Goal: Navigation & Orientation: Find specific page/section

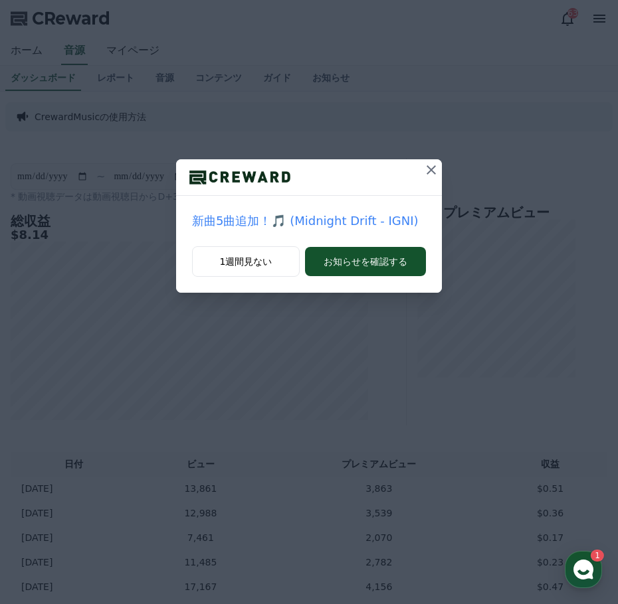
click at [439, 172] on button at bounding box center [430, 169] width 21 height 21
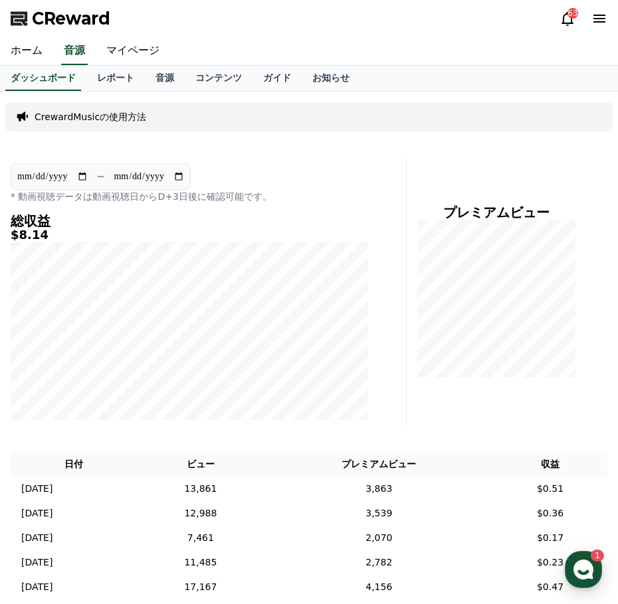
click at [570, 13] on div "63" at bounding box center [572, 13] width 11 height 11
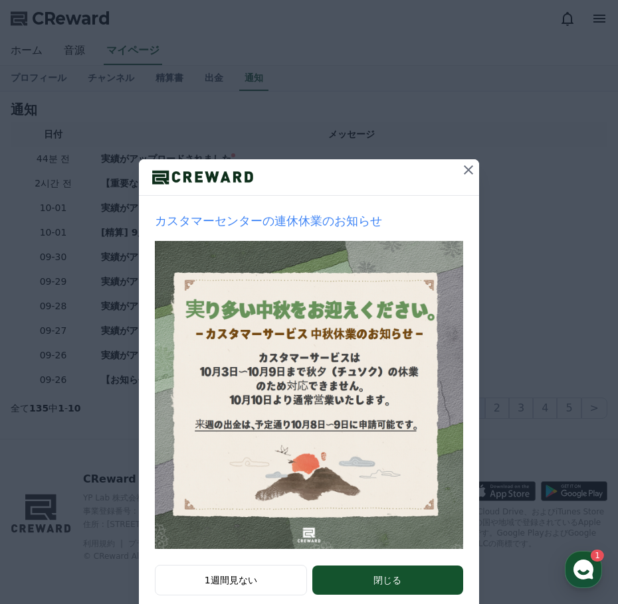
click at [569, 21] on div "カスタマーセンターの連休休業のお知らせ 1週間見ない 閉じる" at bounding box center [309, 316] width 618 height 633
click at [464, 171] on icon at bounding box center [468, 169] width 9 height 9
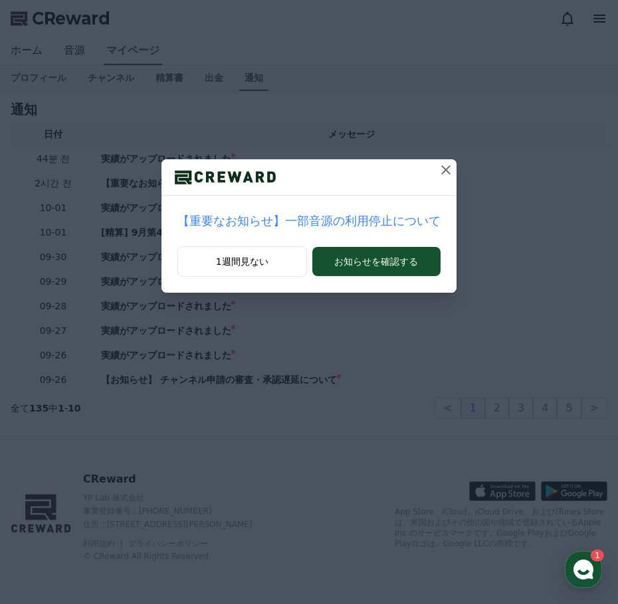
click at [438, 174] on icon at bounding box center [446, 170] width 16 height 16
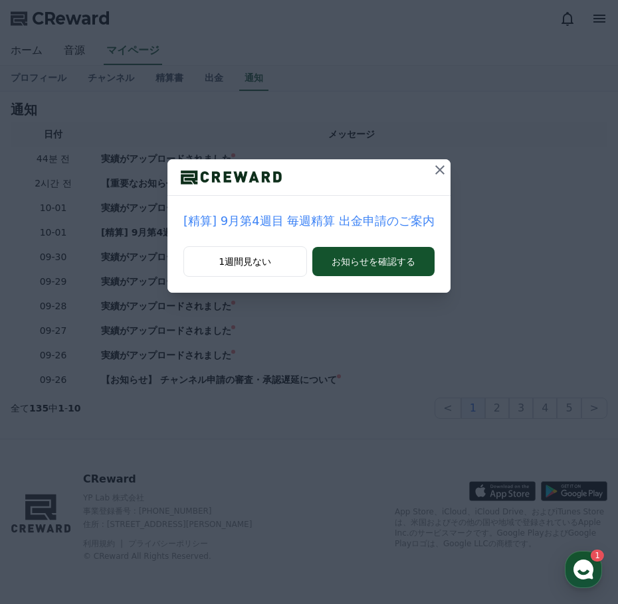
click at [435, 174] on icon at bounding box center [439, 169] width 9 height 9
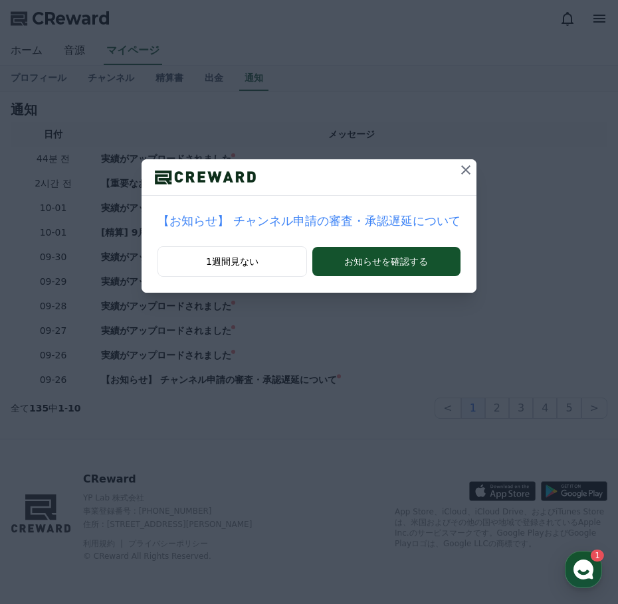
click at [455, 174] on button at bounding box center [465, 169] width 21 height 21
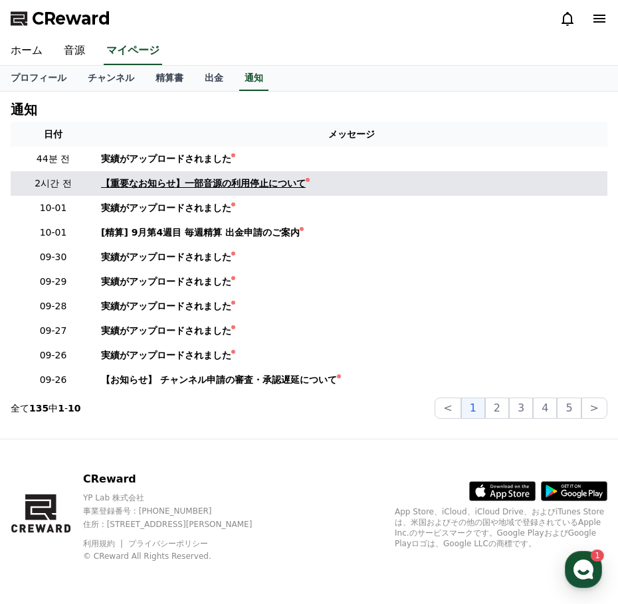
click at [200, 180] on div "【重要なお知らせ】一部音源の利用停止について" at bounding box center [203, 184] width 205 height 14
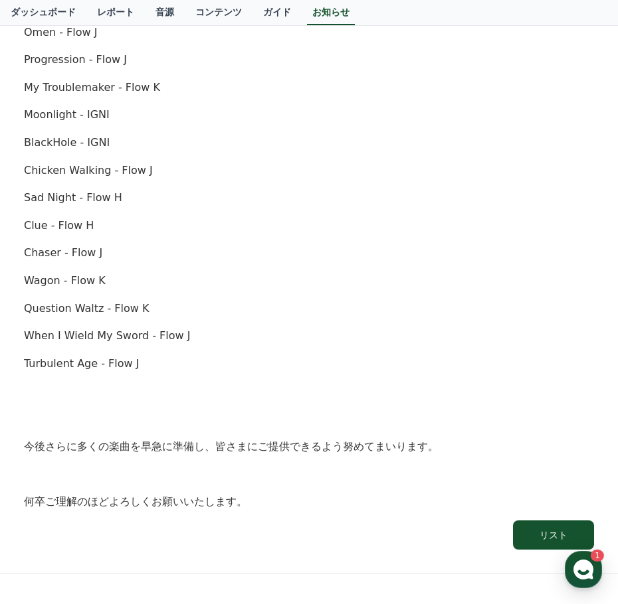
scroll to position [865, 0]
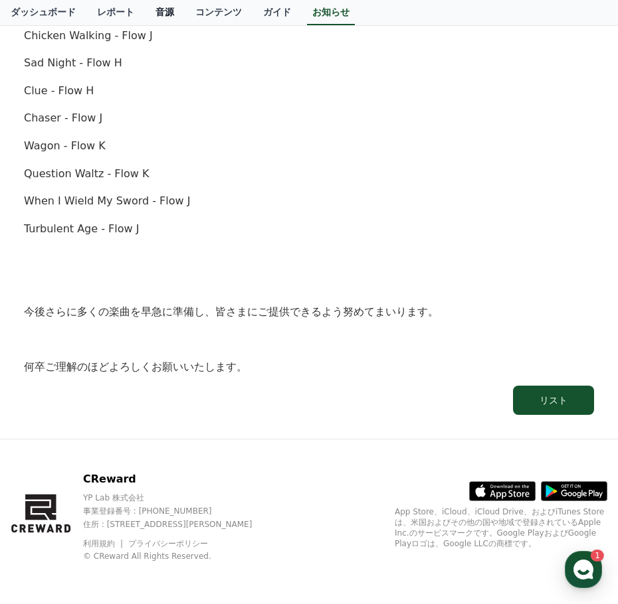
click at [145, 15] on link "音源" at bounding box center [165, 12] width 40 height 25
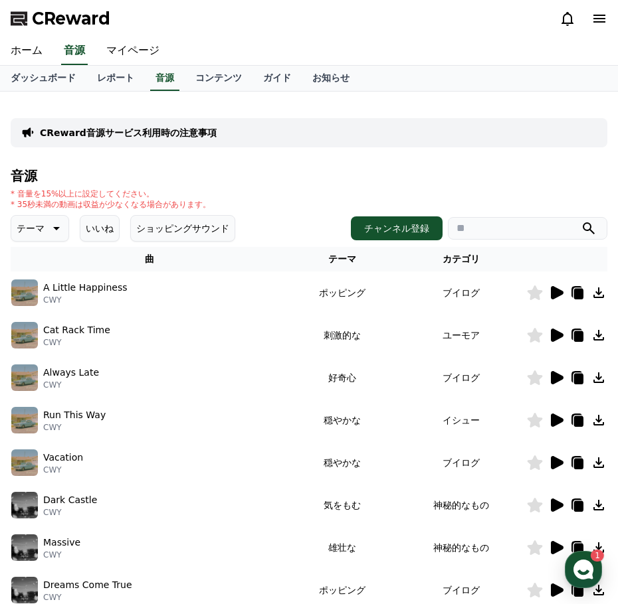
click at [557, 290] on icon at bounding box center [557, 292] width 13 height 13
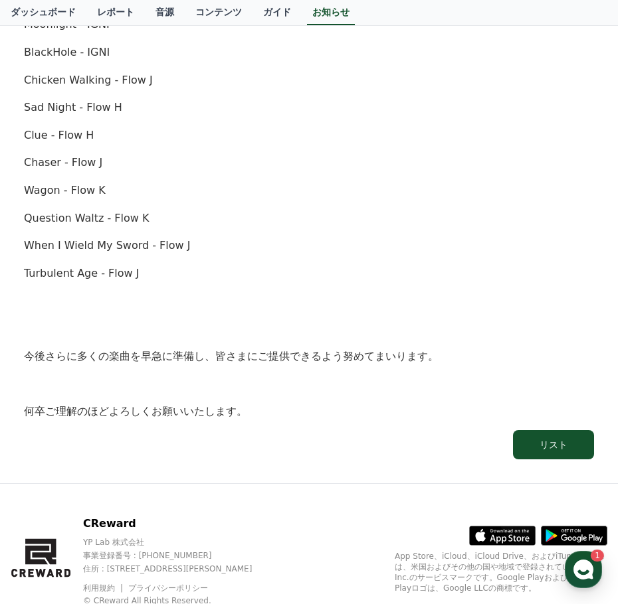
scroll to position [533, 0]
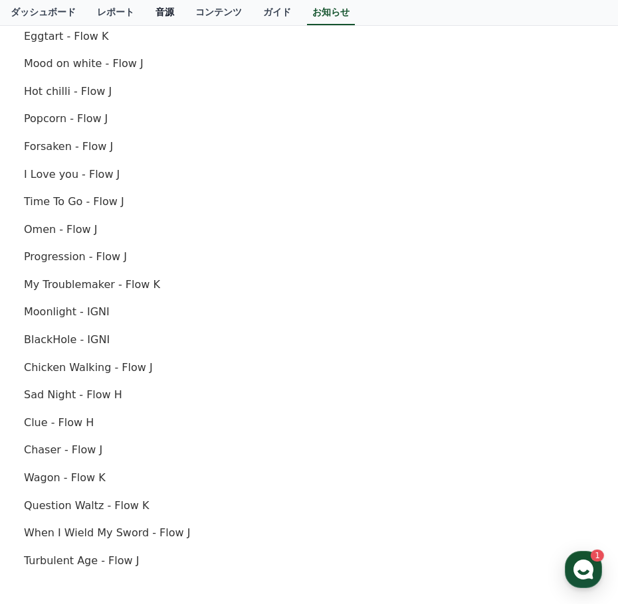
click at [145, 8] on link "音源" at bounding box center [165, 12] width 40 height 25
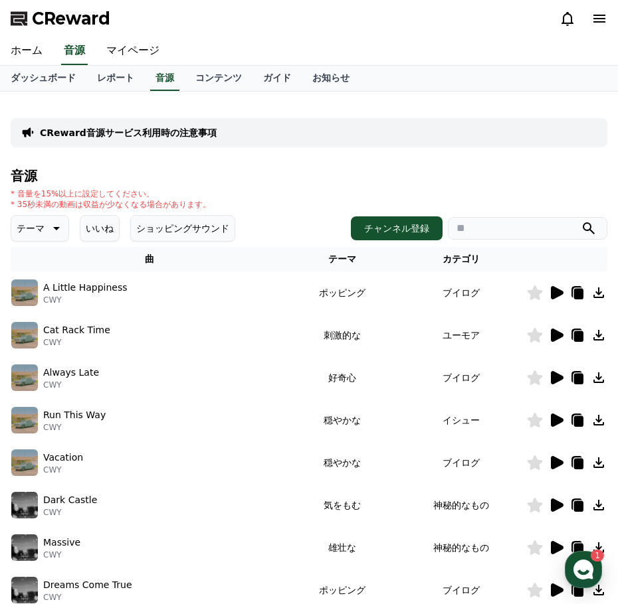
click at [554, 335] on icon at bounding box center [557, 335] width 13 height 13
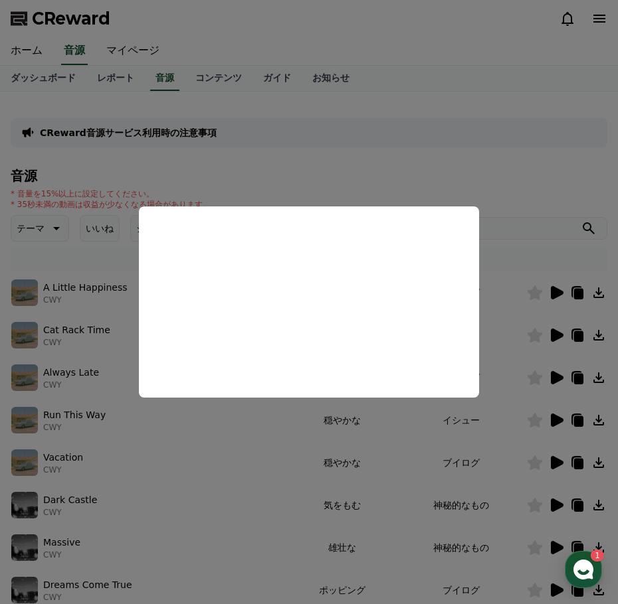
click at [518, 363] on button "close modal" at bounding box center [309, 302] width 618 height 604
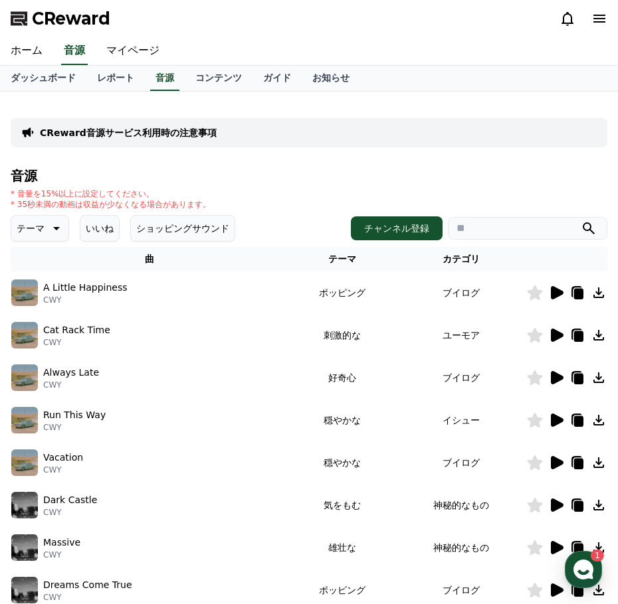
click at [558, 375] on icon at bounding box center [557, 377] width 13 height 13
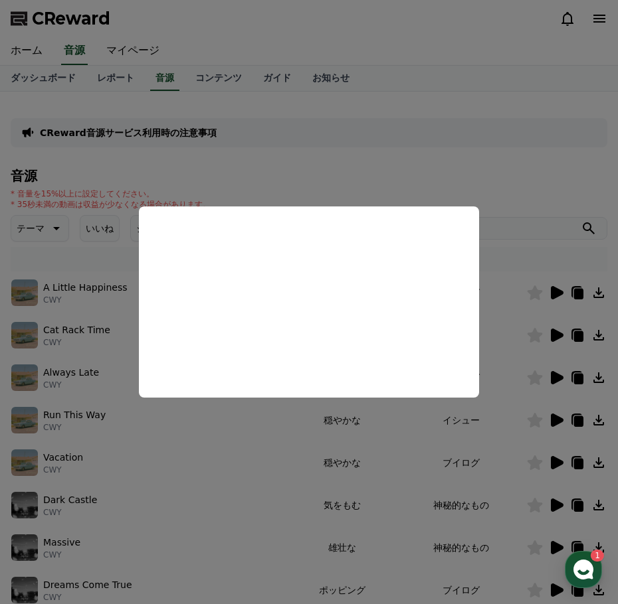
click at [523, 361] on button "close modal" at bounding box center [309, 302] width 618 height 604
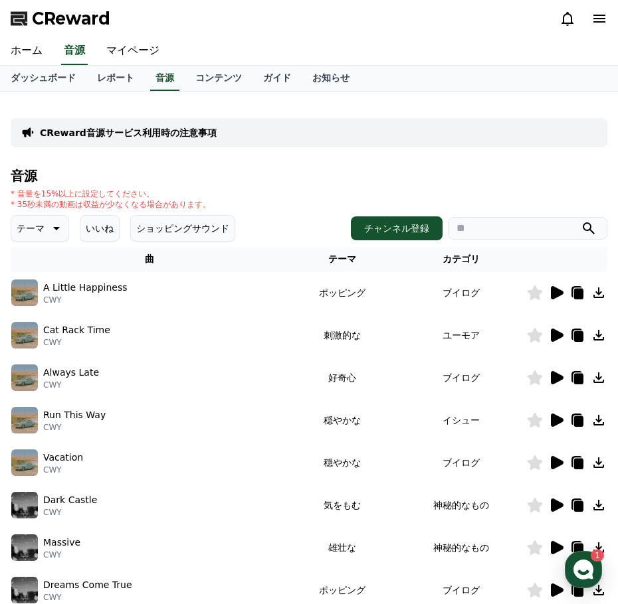
click at [557, 418] on icon at bounding box center [557, 420] width 13 height 13
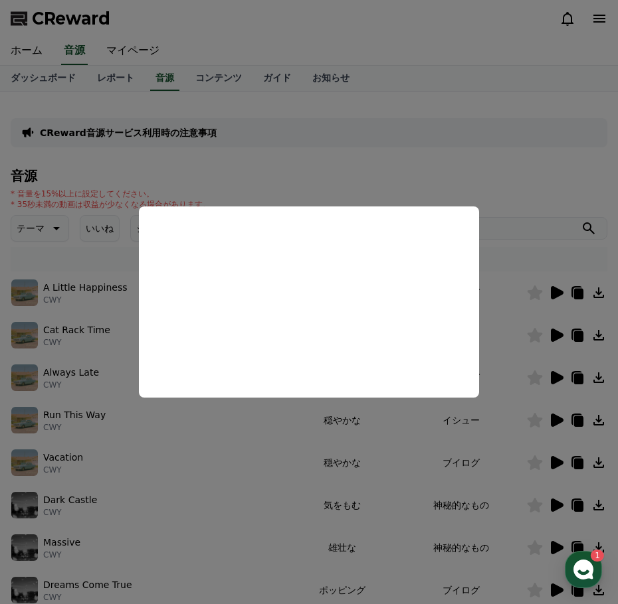
click at [556, 422] on button "close modal" at bounding box center [309, 302] width 618 height 604
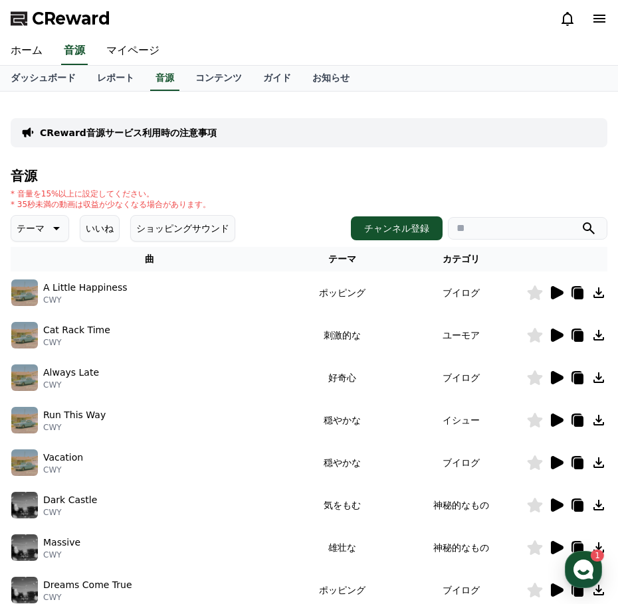
click at [555, 458] on icon at bounding box center [557, 462] width 13 height 13
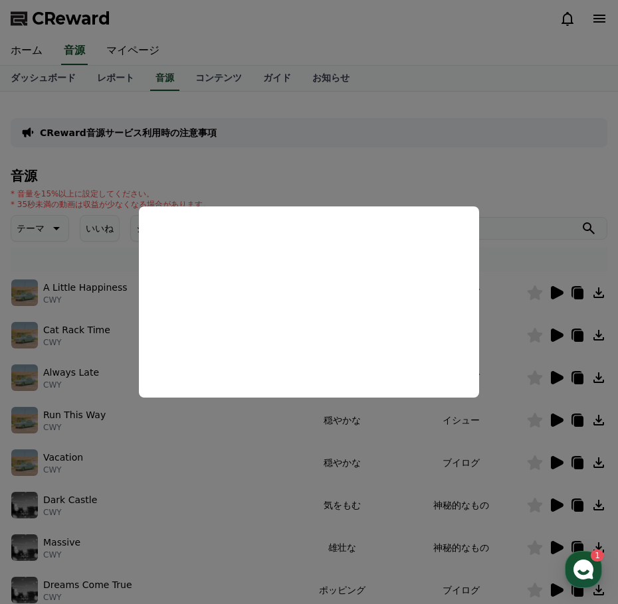
click at [530, 219] on button "close modal" at bounding box center [309, 302] width 618 height 604
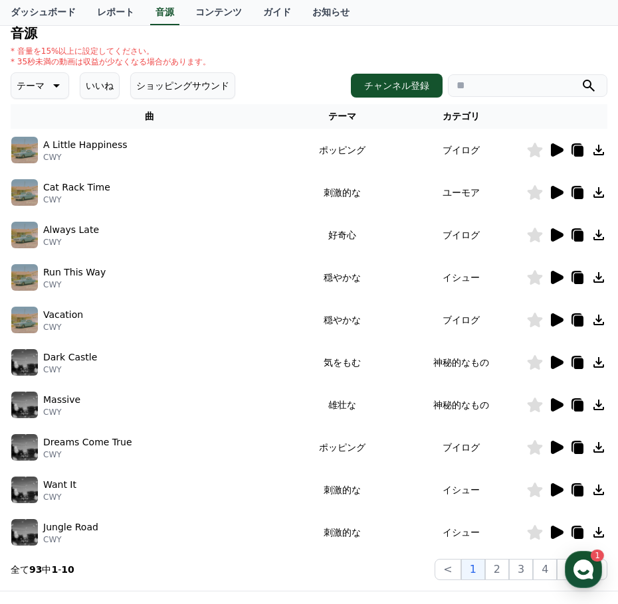
scroll to position [133, 0]
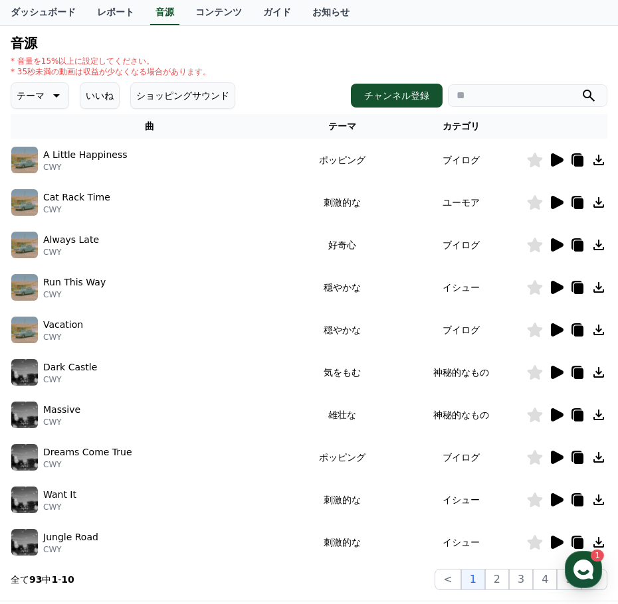
click at [48, 98] on icon at bounding box center [55, 96] width 16 height 16
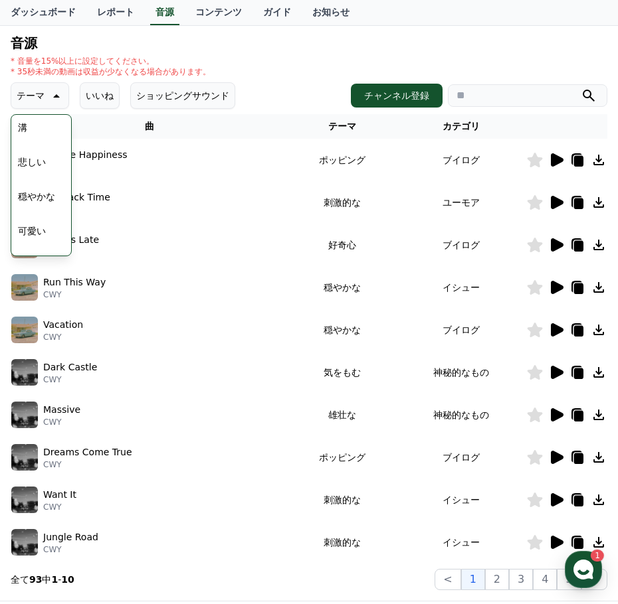
scroll to position [465, 0]
click at [38, 191] on button "穏やかな" at bounding box center [37, 183] width 48 height 29
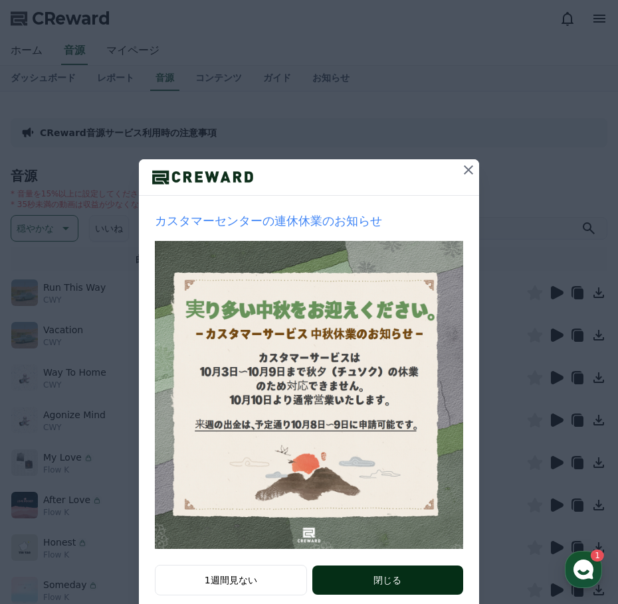
click at [413, 577] on button "閉じる" at bounding box center [387, 580] width 151 height 29
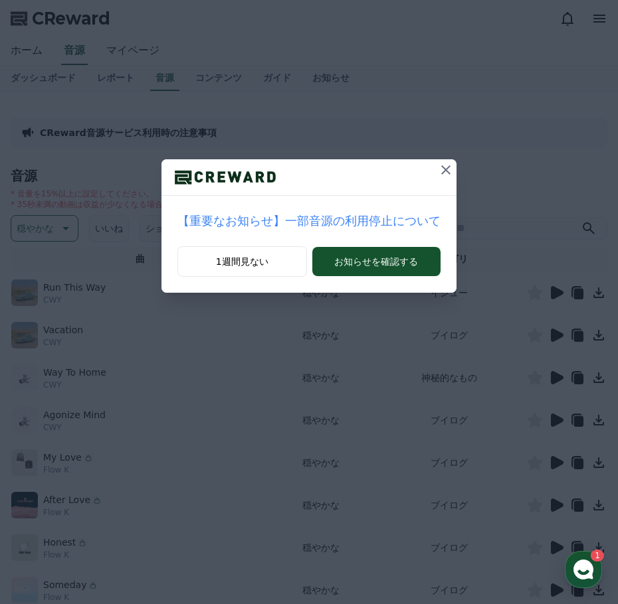
click at [438, 169] on icon at bounding box center [446, 170] width 16 height 16
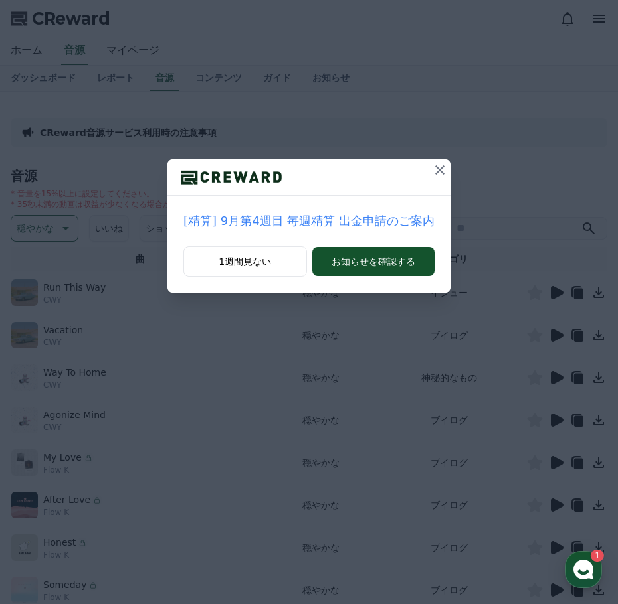
click at [435, 169] on icon at bounding box center [439, 169] width 9 height 9
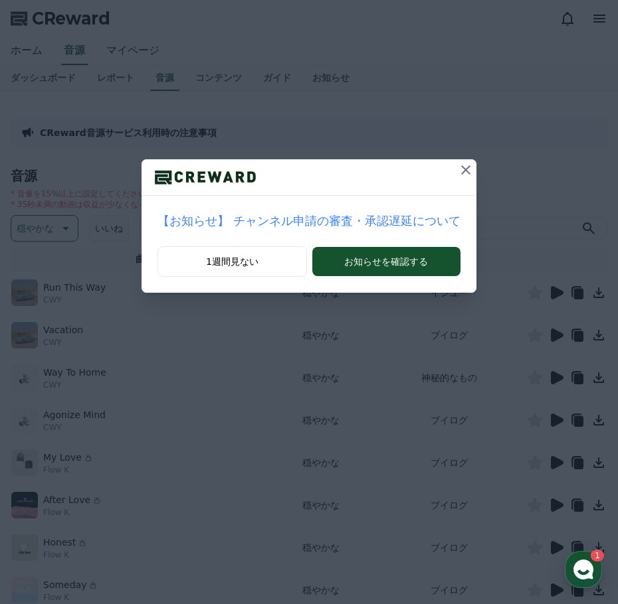
click at [458, 169] on icon at bounding box center [466, 170] width 16 height 16
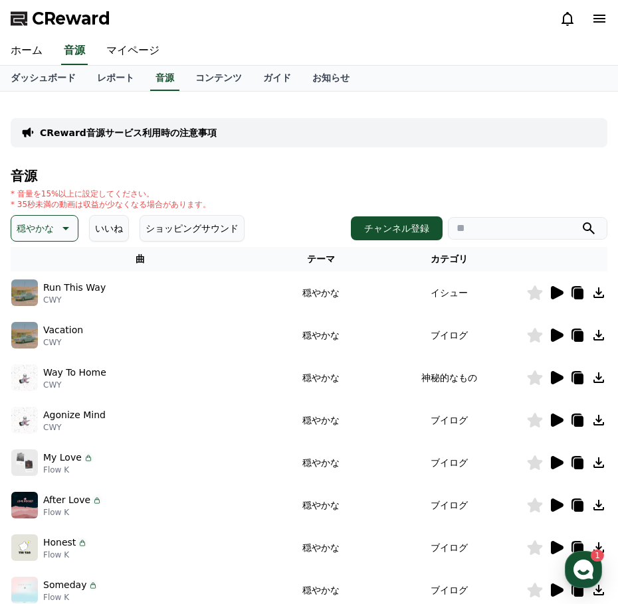
scroll to position [66, 0]
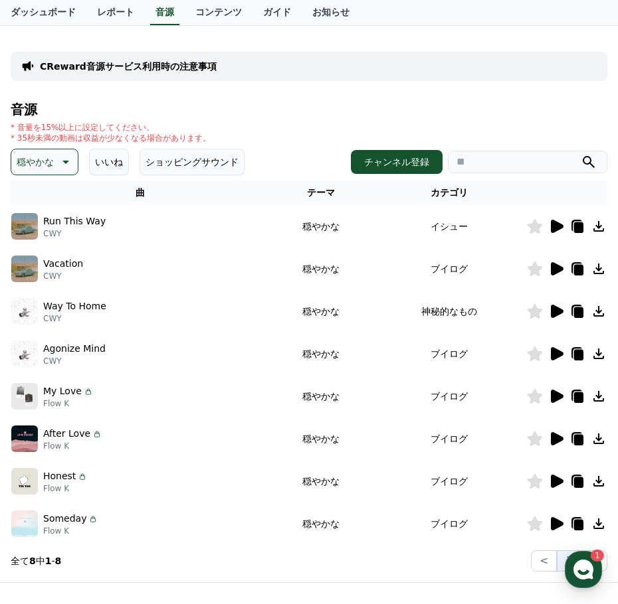
click at [555, 307] on icon at bounding box center [557, 311] width 13 height 13
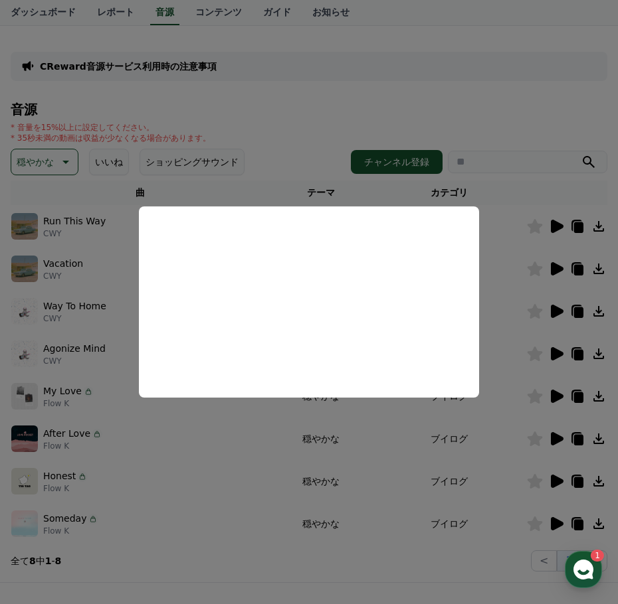
click at [520, 328] on button "close modal" at bounding box center [309, 302] width 618 height 604
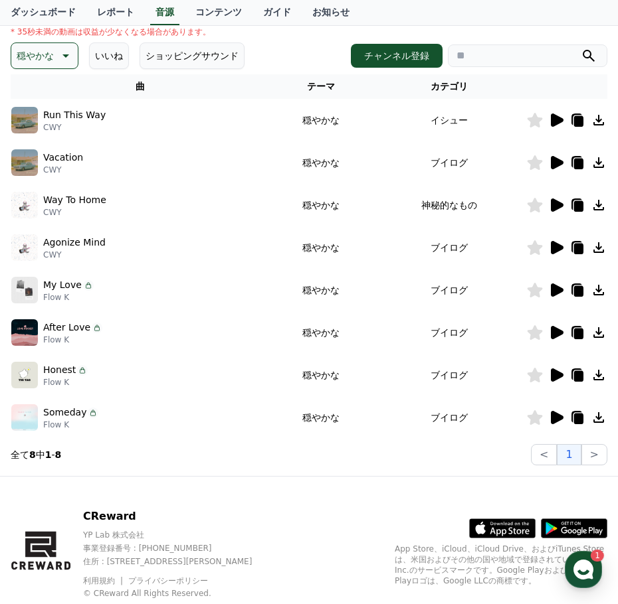
scroll to position [199, 0]
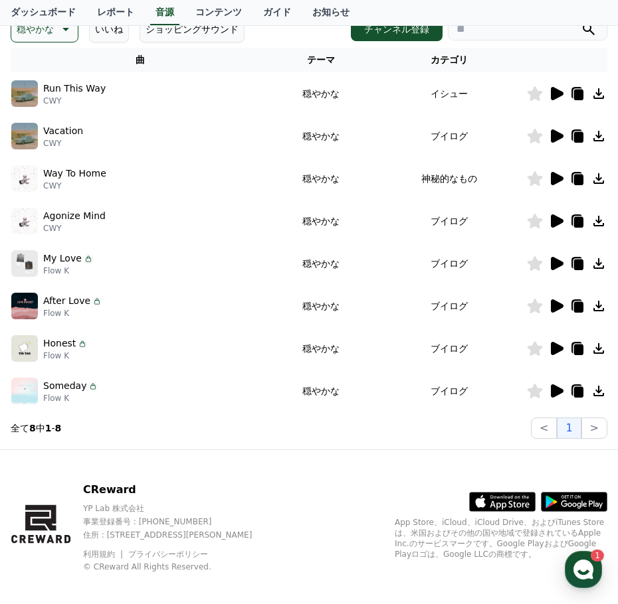
click at [557, 349] on icon at bounding box center [557, 348] width 13 height 13
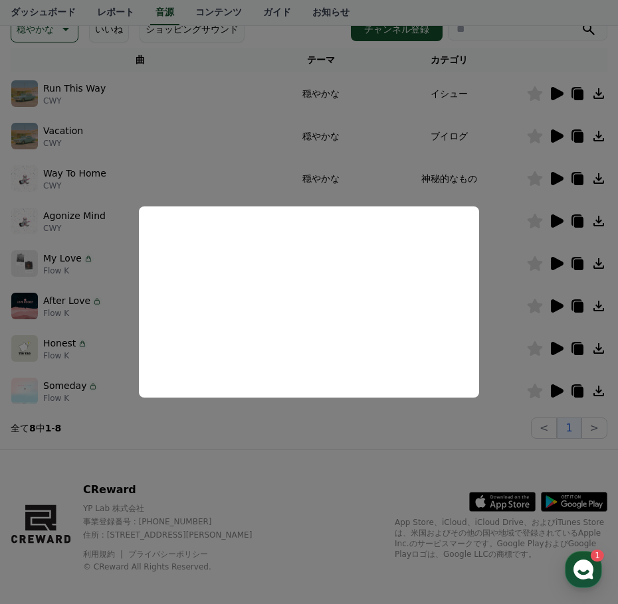
click at [547, 321] on button "close modal" at bounding box center [309, 302] width 618 height 604
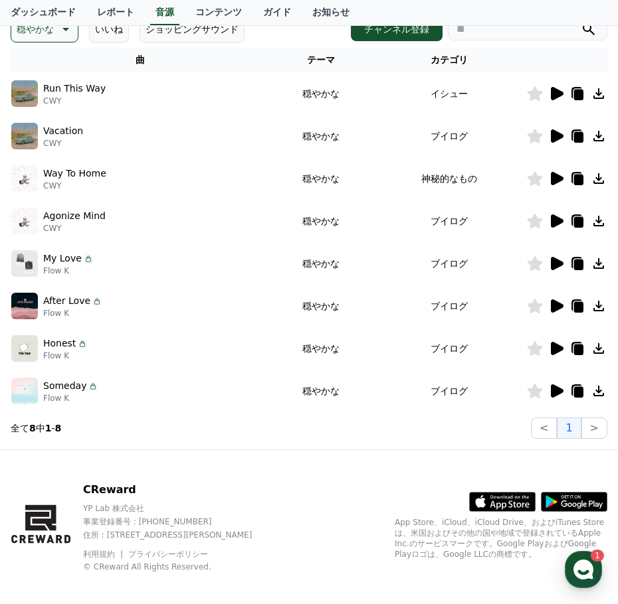
click at [553, 311] on icon at bounding box center [557, 306] width 13 height 13
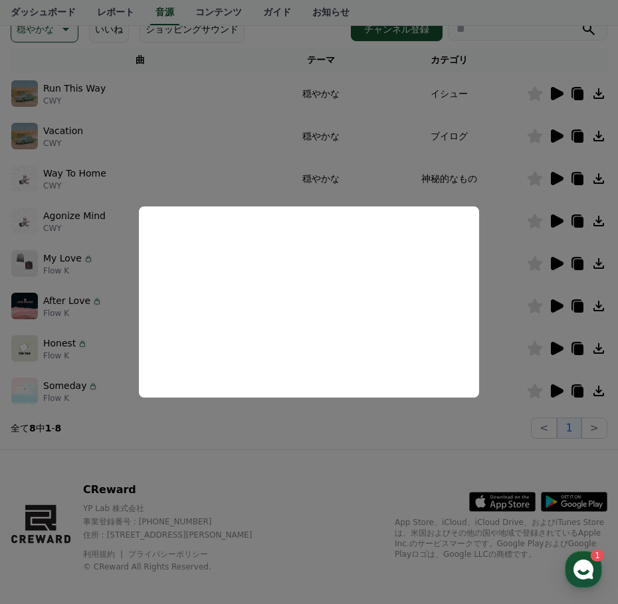
click at [548, 317] on button "close modal" at bounding box center [309, 302] width 618 height 604
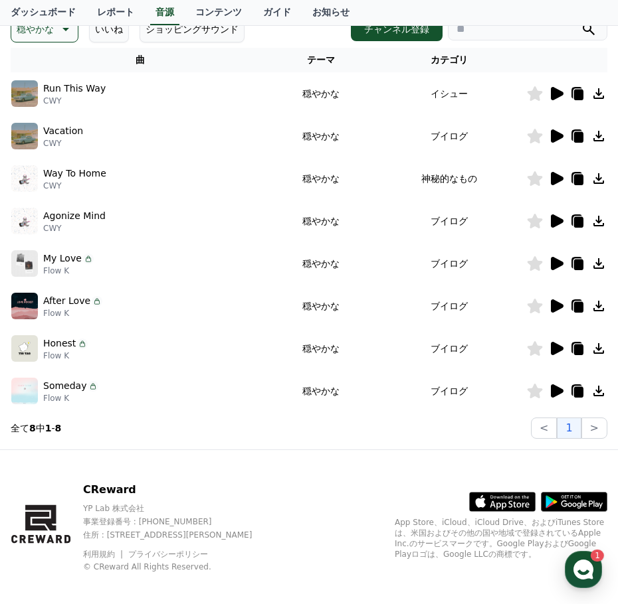
click at [555, 268] on icon at bounding box center [557, 263] width 13 height 13
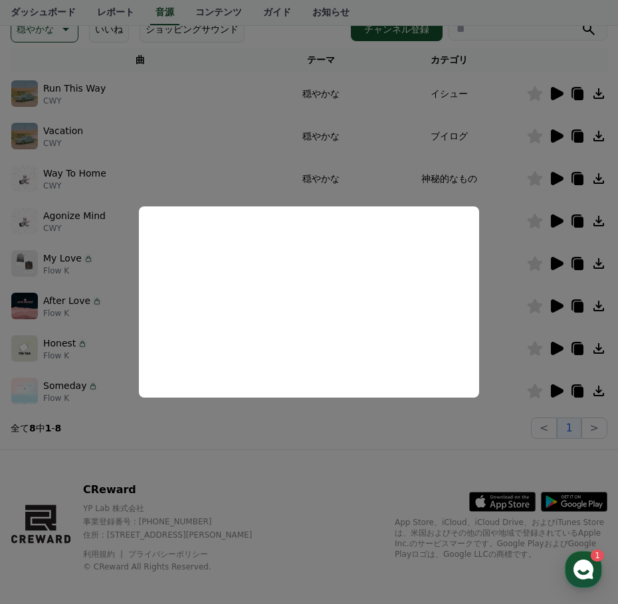
click at [557, 282] on button "close modal" at bounding box center [309, 302] width 618 height 604
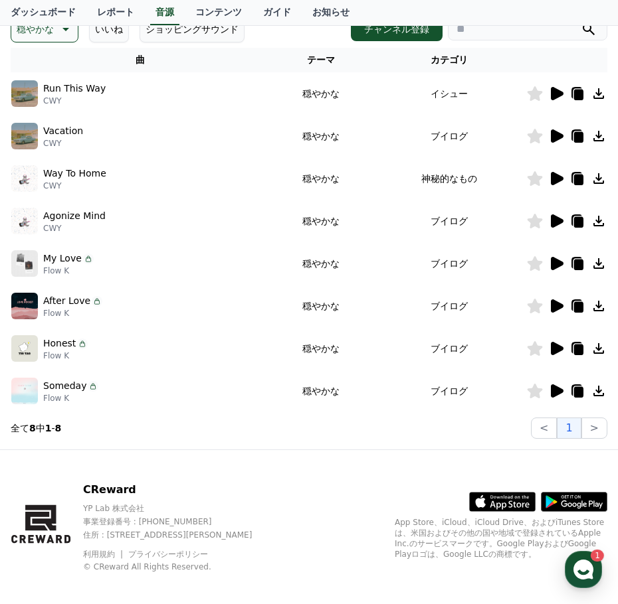
click at [555, 222] on icon at bounding box center [557, 221] width 13 height 13
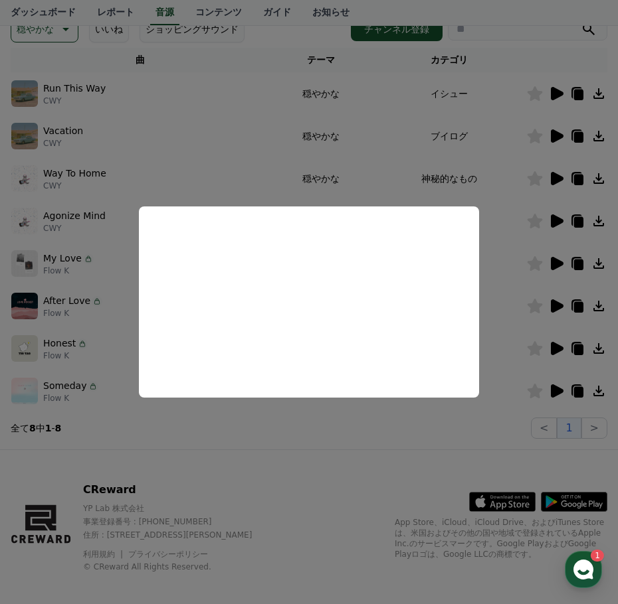
click at [310, 176] on button "close modal" at bounding box center [309, 302] width 618 height 604
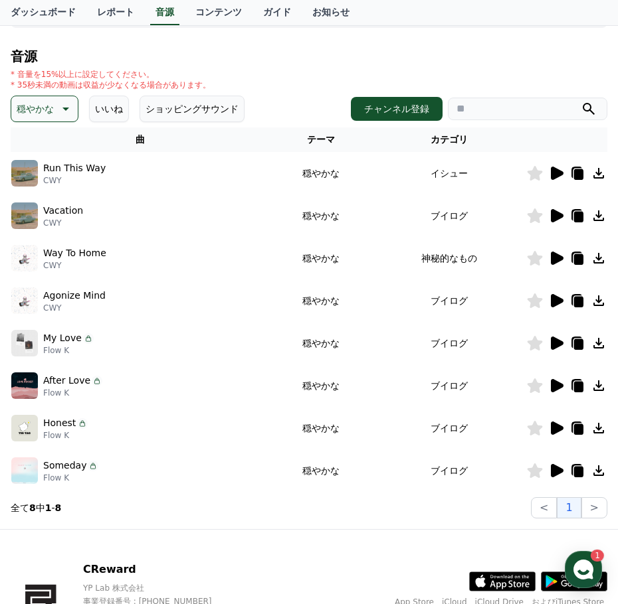
scroll to position [0, 0]
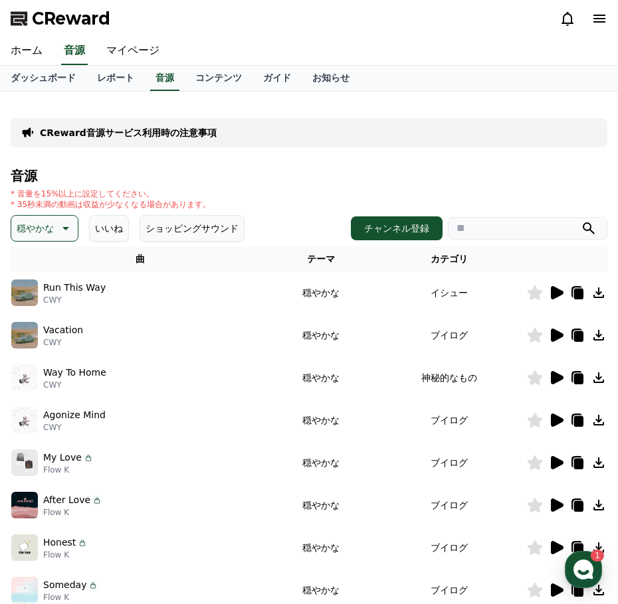
click at [62, 226] on icon at bounding box center [64, 228] width 16 height 16
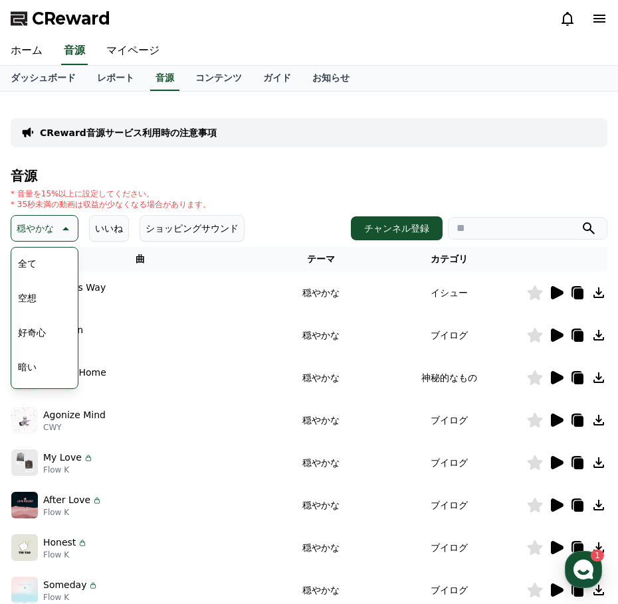
click at [46, 259] on div "全て 空想 好奇心 暗い 明るい ポッピング 刺激的な 反転 雄壮な 劇的な 喜ばしい 気分 EDM 溝 悲しい 穏やかな 可愛い 感動的な 気をもむ 喜劇的な" at bounding box center [45, 591] width 64 height 685
click at [26, 262] on button "全て" at bounding box center [27, 263] width 29 height 29
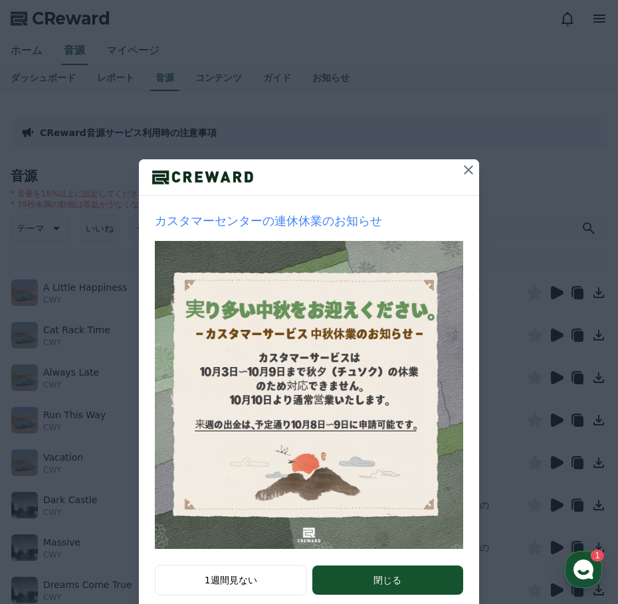
click at [468, 167] on icon at bounding box center [468, 170] width 16 height 16
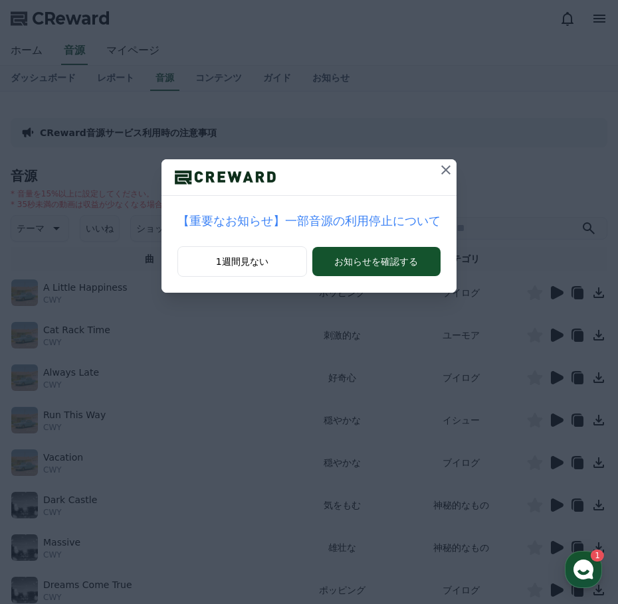
click at [438, 176] on icon at bounding box center [446, 170] width 16 height 16
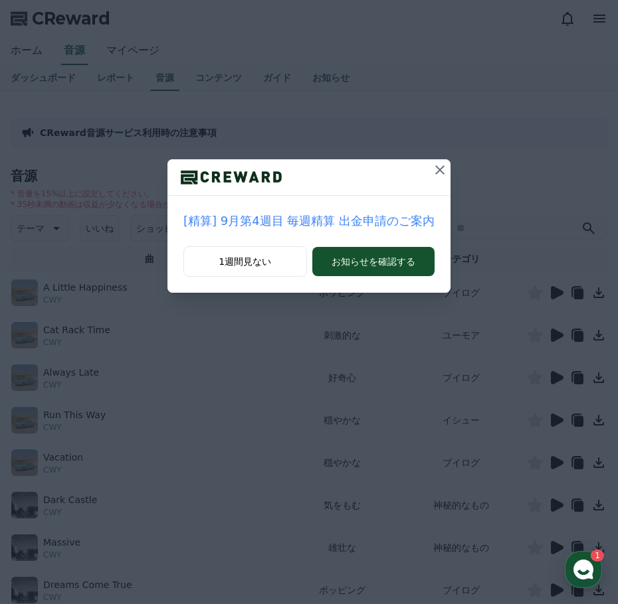
click at [432, 170] on icon at bounding box center [440, 170] width 16 height 16
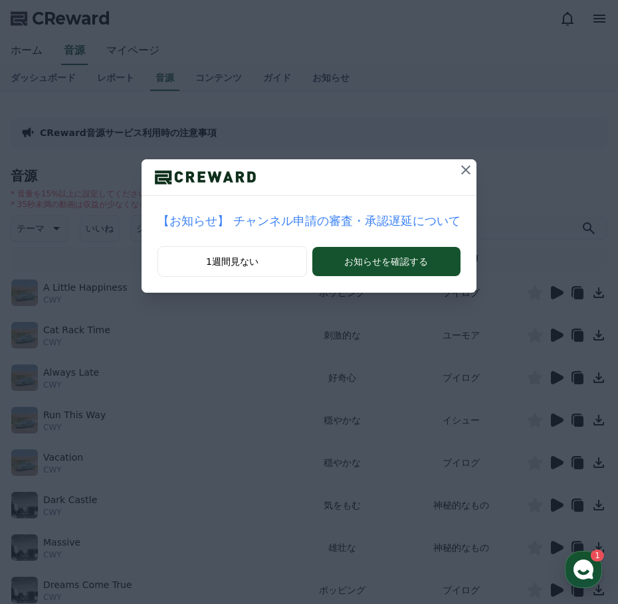
click at [458, 173] on icon at bounding box center [466, 170] width 16 height 16
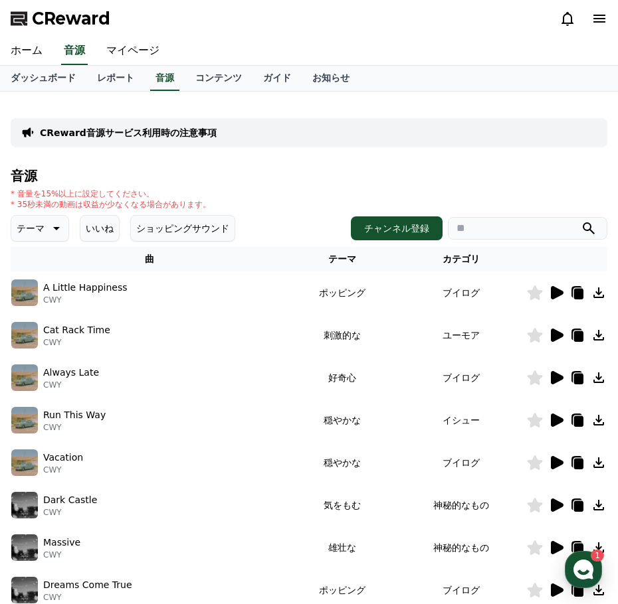
click at [83, 223] on button "いいね" at bounding box center [100, 228] width 40 height 27
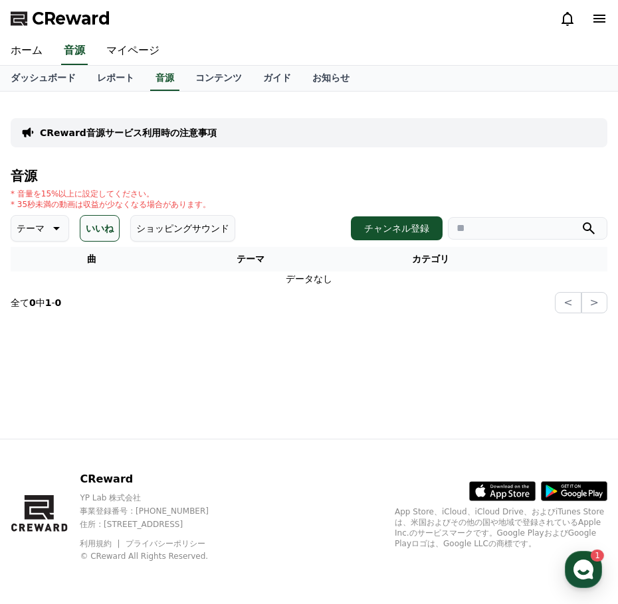
click at [154, 234] on button "ショッピングサウンド" at bounding box center [182, 228] width 105 height 27
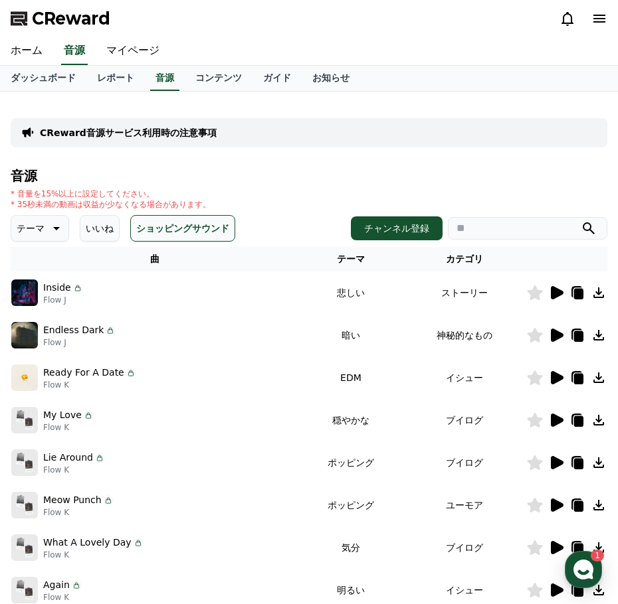
click at [80, 233] on button "いいね" at bounding box center [100, 228] width 40 height 27
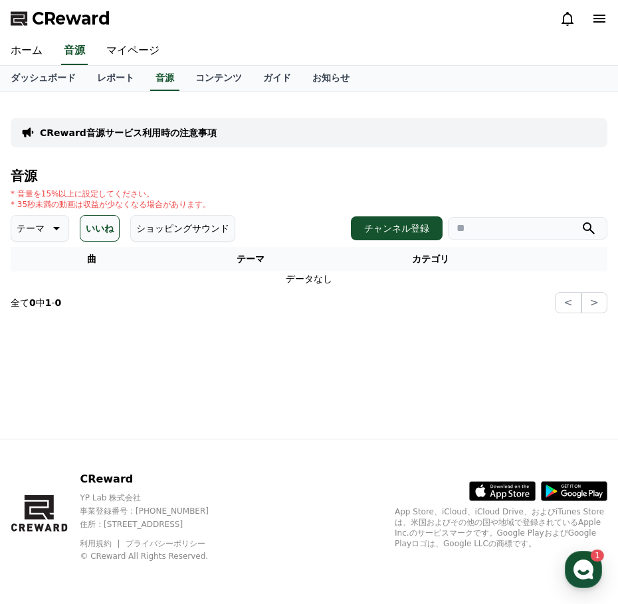
click at [48, 233] on icon at bounding box center [55, 228] width 16 height 16
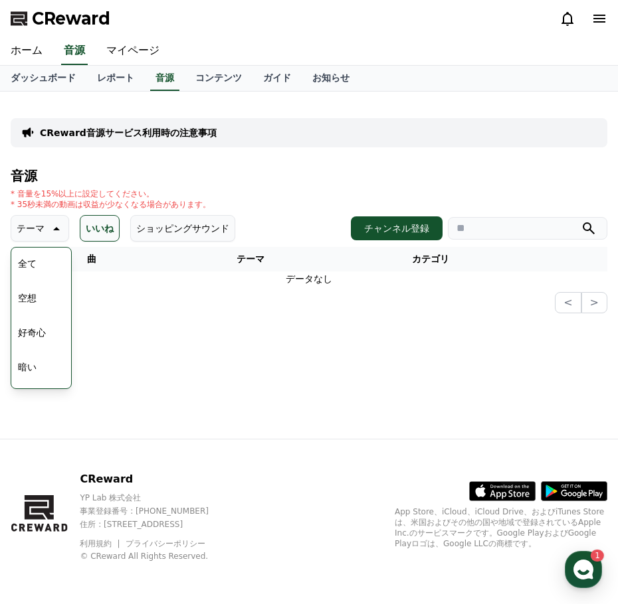
click at [22, 263] on button "全て" at bounding box center [27, 263] width 29 height 29
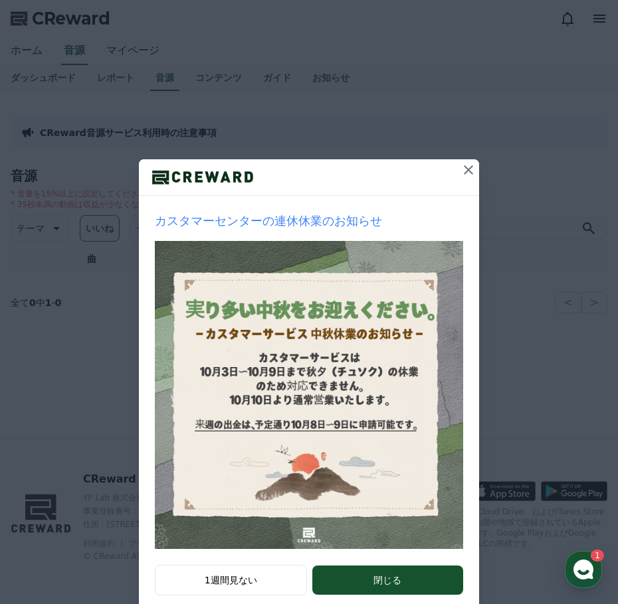
click at [466, 171] on icon at bounding box center [468, 170] width 16 height 16
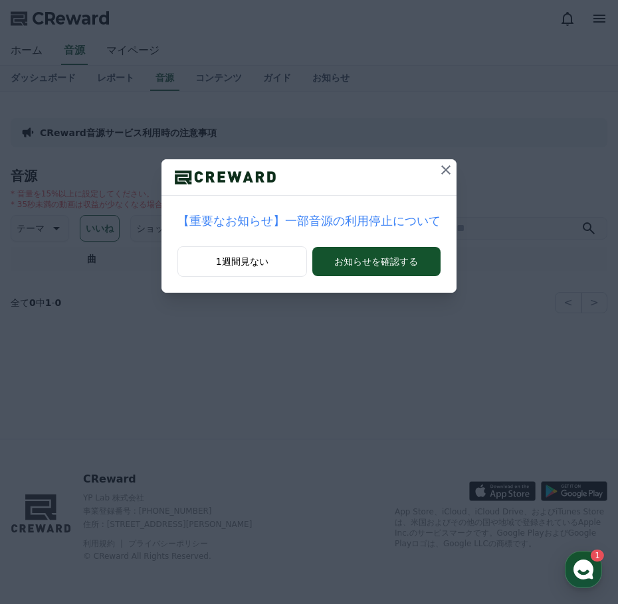
click at [440, 169] on button at bounding box center [445, 169] width 21 height 21
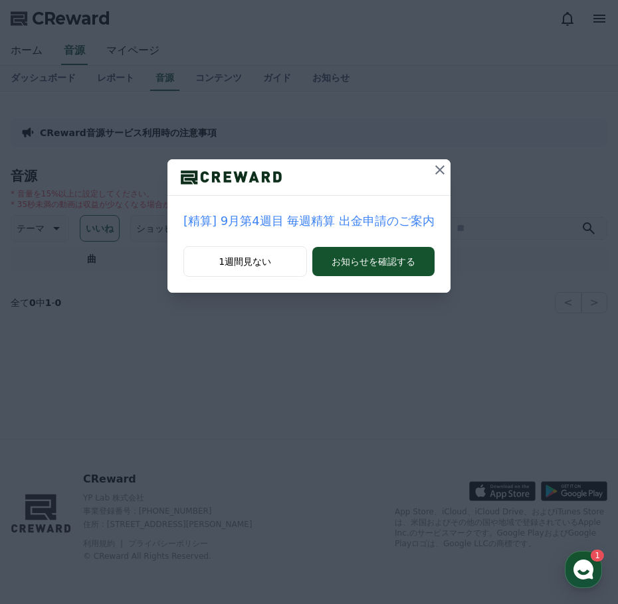
click at [432, 171] on icon at bounding box center [440, 170] width 16 height 16
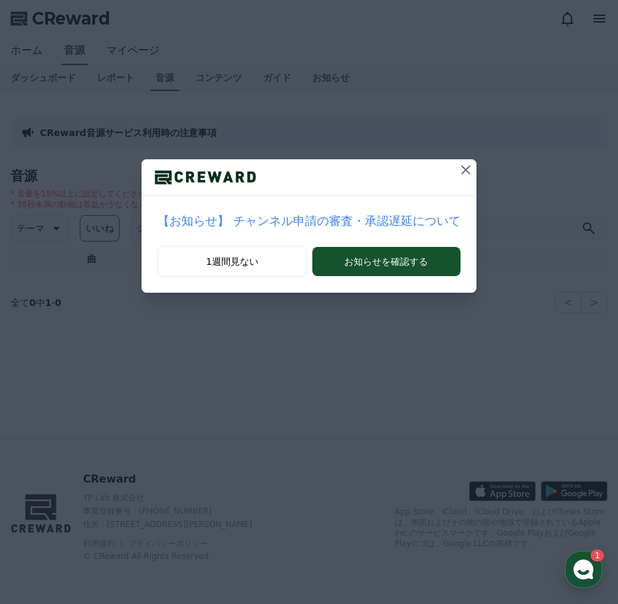
click at [455, 171] on button at bounding box center [465, 169] width 21 height 21
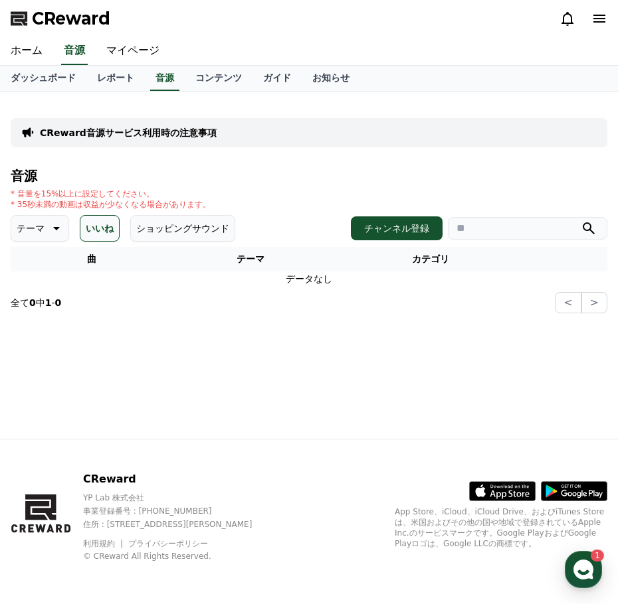
click at [47, 221] on icon at bounding box center [55, 228] width 16 height 16
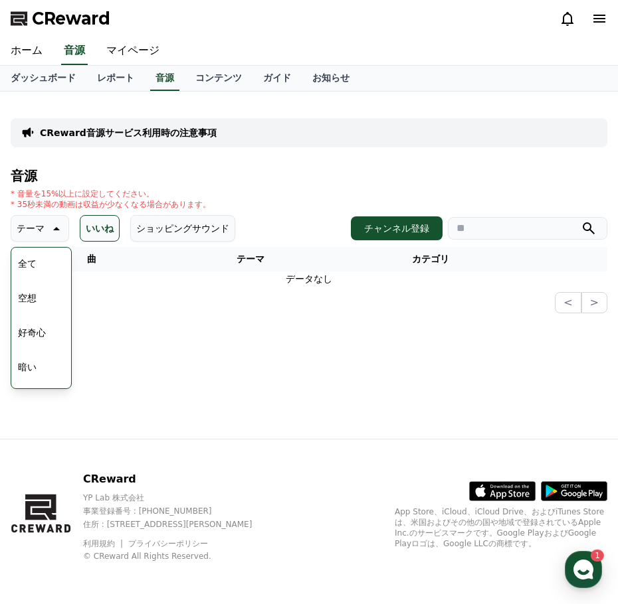
click at [209, 207] on div "* 音量を15%以上に設定してください。 * 35秒未満の動画は収益が少なくなる場合があります。" at bounding box center [309, 199] width 596 height 21
click at [47, 226] on icon at bounding box center [55, 228] width 16 height 16
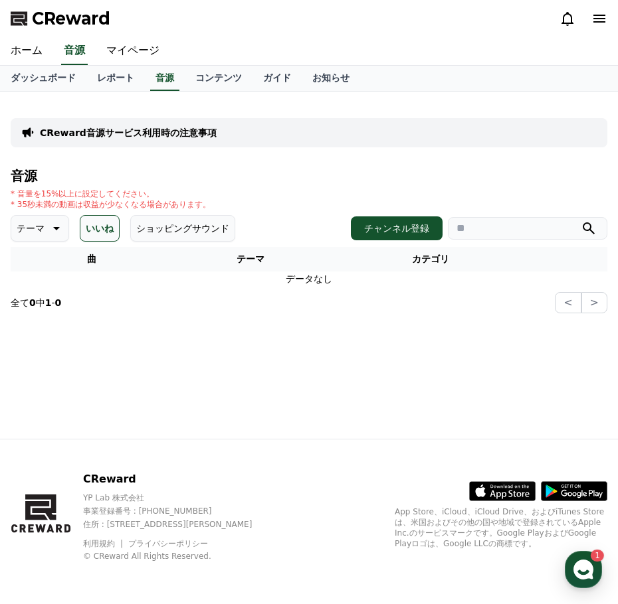
click at [35, 256] on th "曲" at bounding box center [92, 259] width 162 height 25
click at [150, 83] on link "音源" at bounding box center [164, 78] width 29 height 25
click at [185, 84] on link "コンテンツ" at bounding box center [219, 78] width 68 height 25
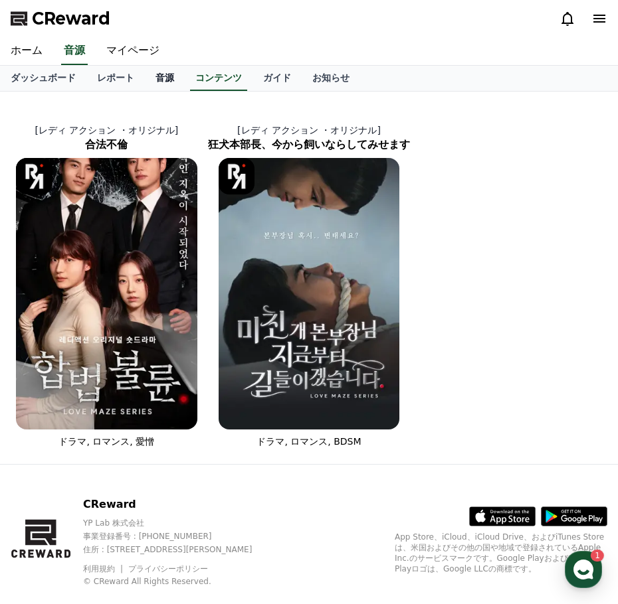
click at [145, 80] on link "音源" at bounding box center [165, 78] width 40 height 25
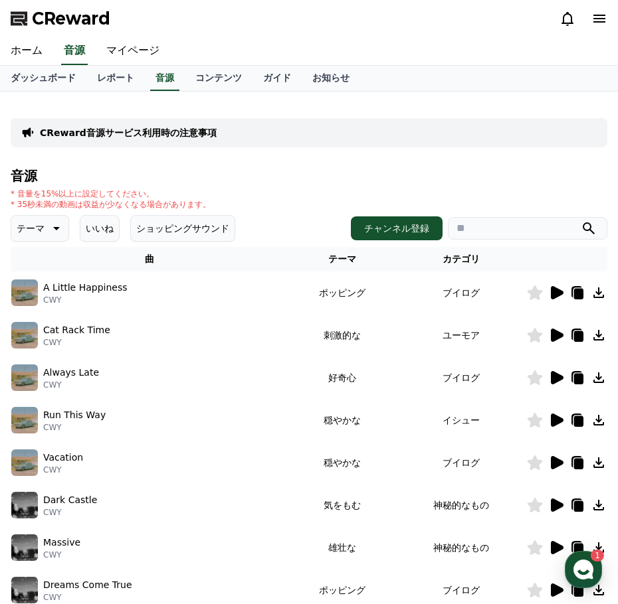
click at [47, 224] on icon at bounding box center [55, 228] width 16 height 16
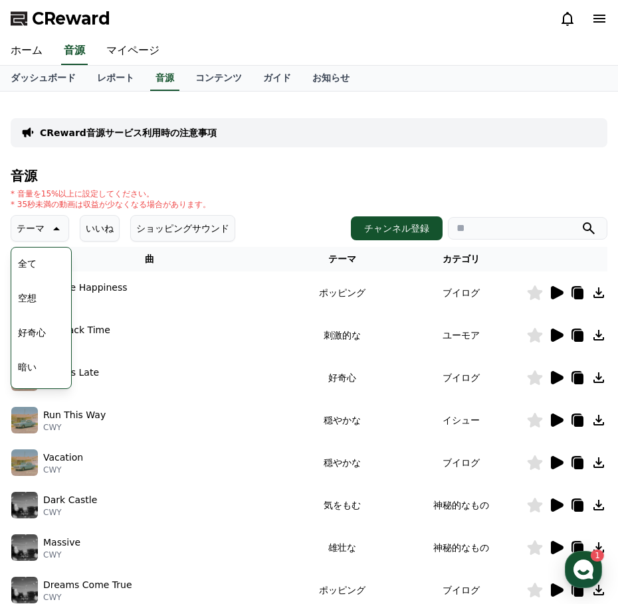
click at [32, 254] on button "全て" at bounding box center [27, 263] width 29 height 29
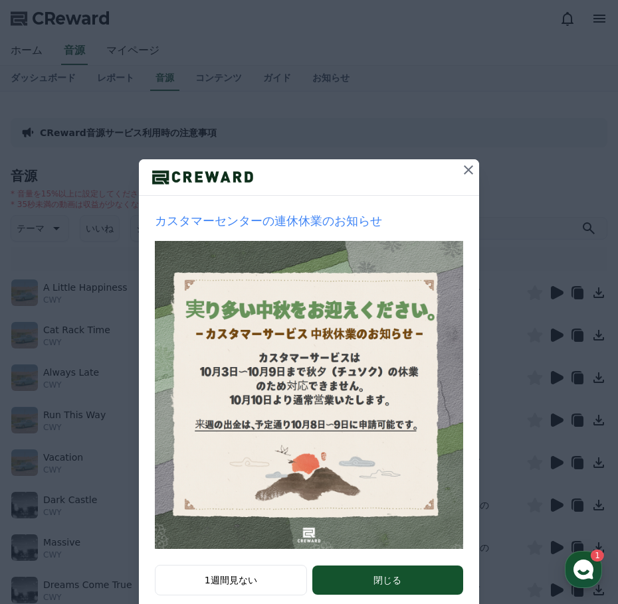
click at [462, 167] on icon at bounding box center [468, 170] width 16 height 16
click at [462, 167] on div "カスタマーセンターの連休休業のお知らせ 1週間見ない 閉じる" at bounding box center [309, 316] width 618 height 633
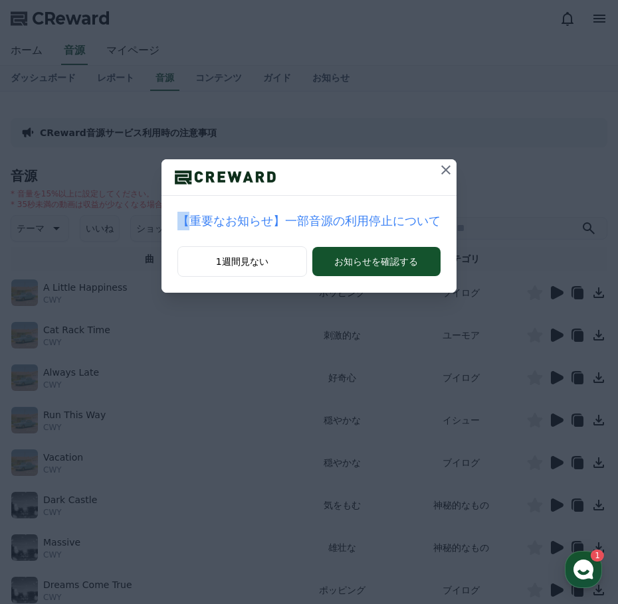
click at [441, 168] on button at bounding box center [445, 169] width 21 height 21
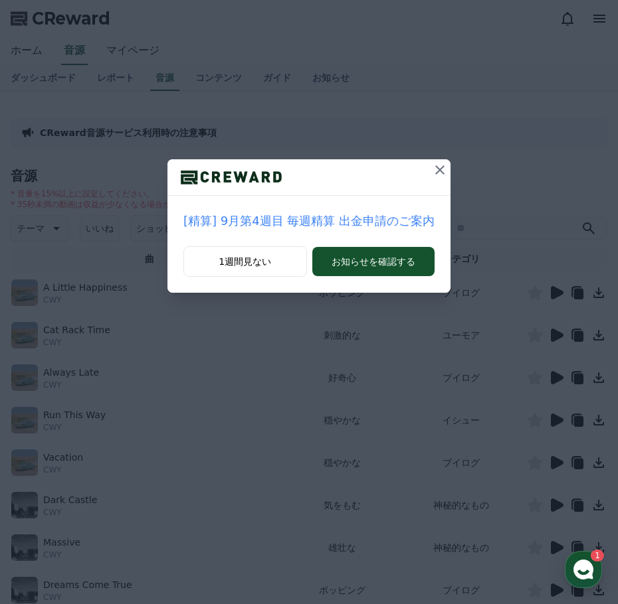
click at [432, 169] on icon at bounding box center [440, 170] width 16 height 16
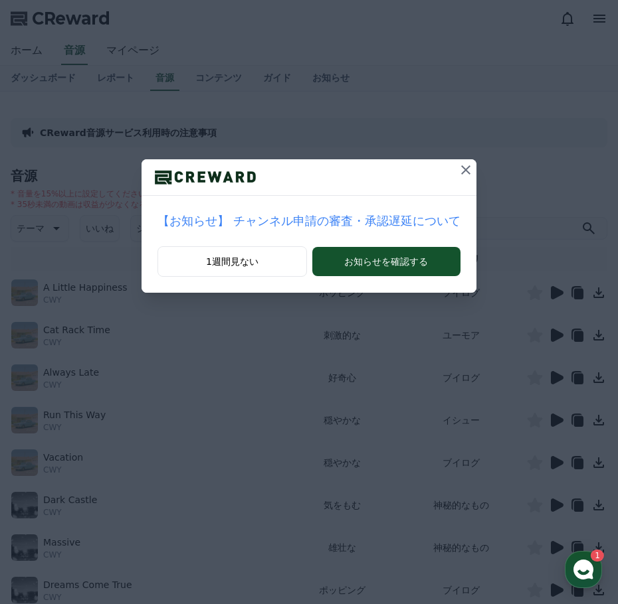
click at [458, 169] on icon at bounding box center [466, 170] width 16 height 16
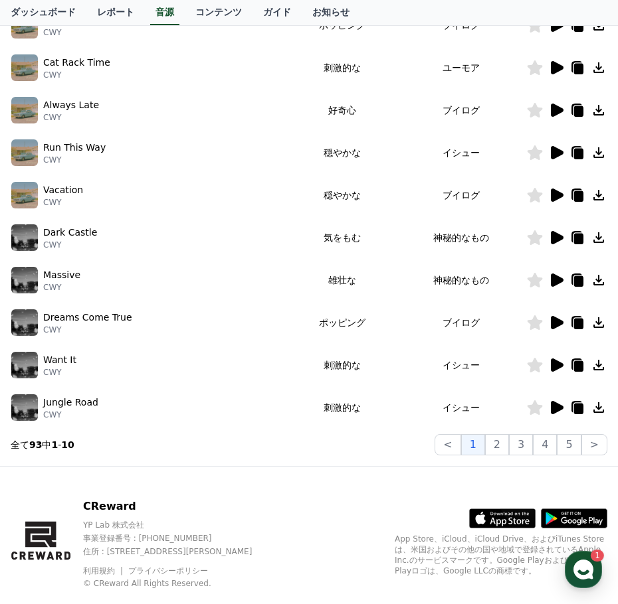
scroll to position [295, 0]
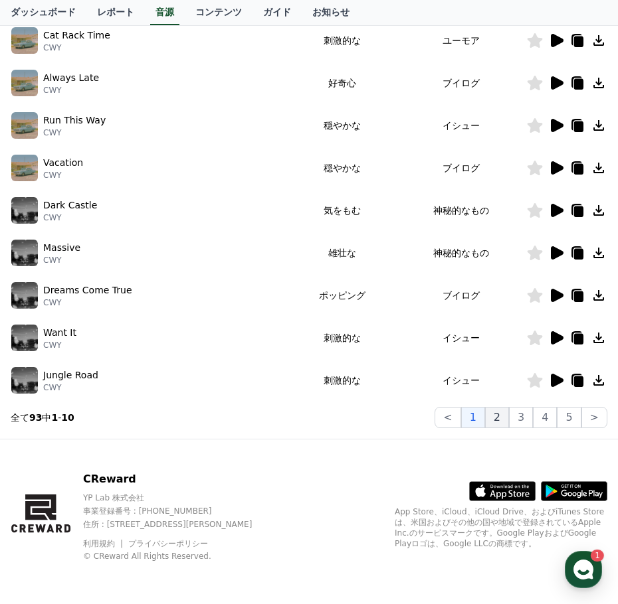
click at [501, 416] on button "2" at bounding box center [497, 417] width 24 height 21
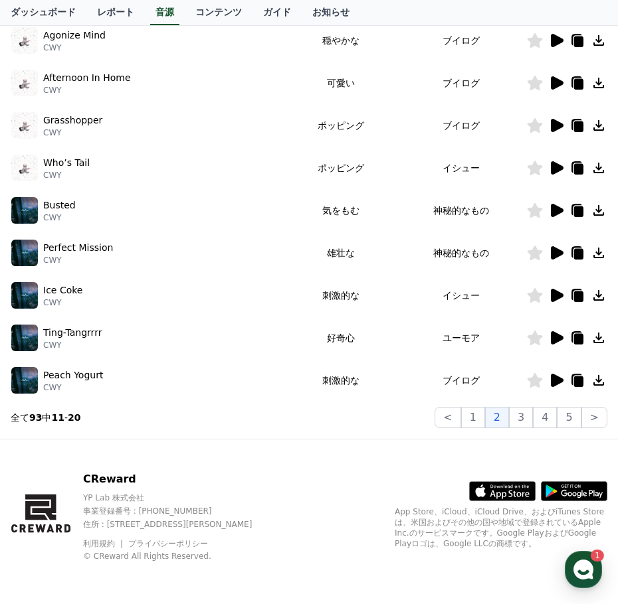
scroll to position [96, 0]
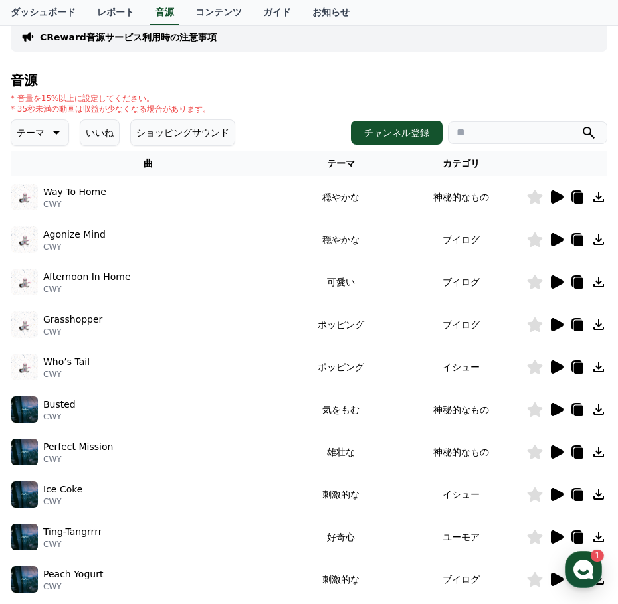
click at [557, 408] on icon at bounding box center [557, 409] width 13 height 13
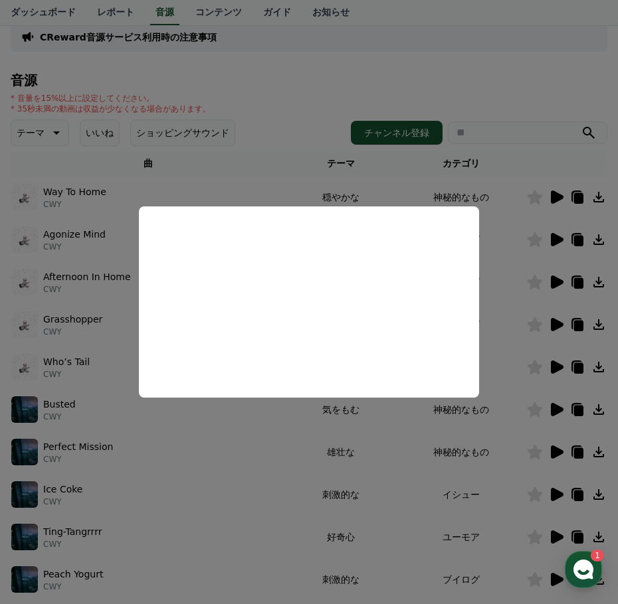
click at [513, 334] on button "close modal" at bounding box center [309, 302] width 618 height 604
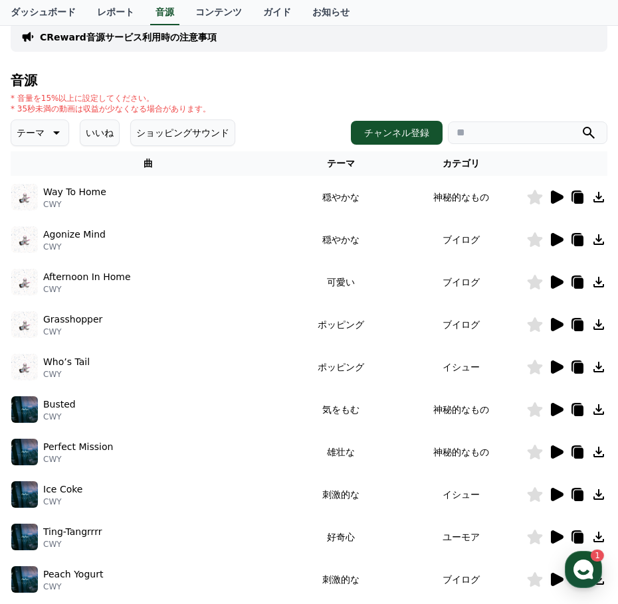
click at [551, 452] on icon at bounding box center [557, 452] width 13 height 13
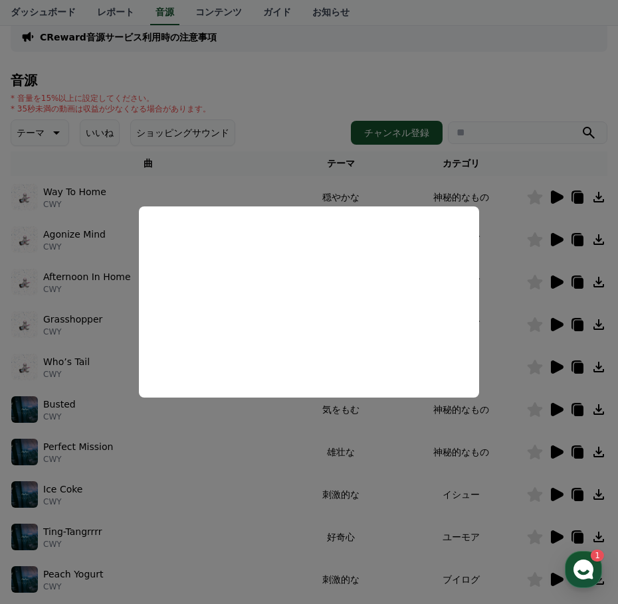
click at [501, 315] on button "close modal" at bounding box center [309, 302] width 618 height 604
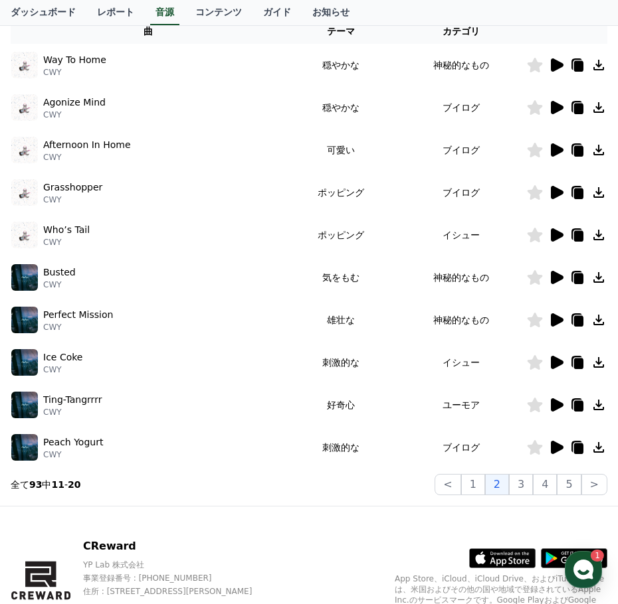
scroll to position [228, 0]
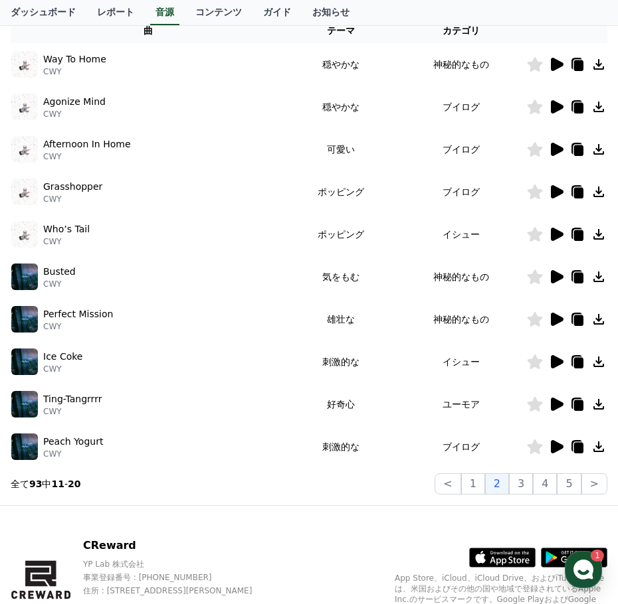
click at [557, 445] on icon at bounding box center [557, 446] width 13 height 13
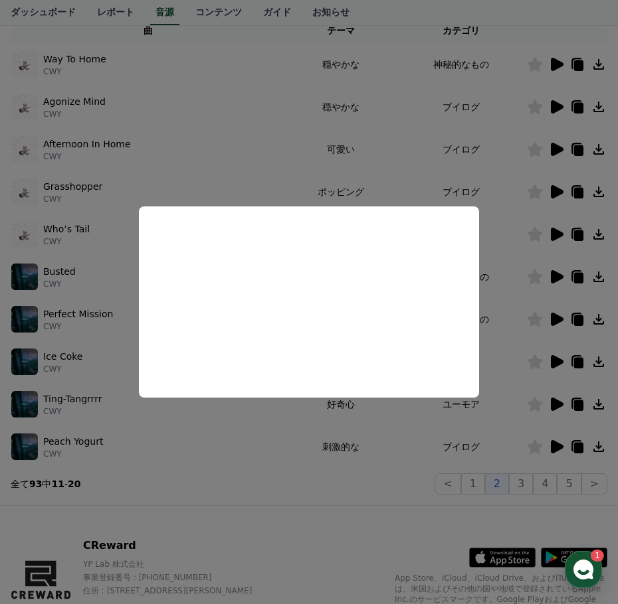
click at [394, 142] on button "close modal" at bounding box center [309, 302] width 618 height 604
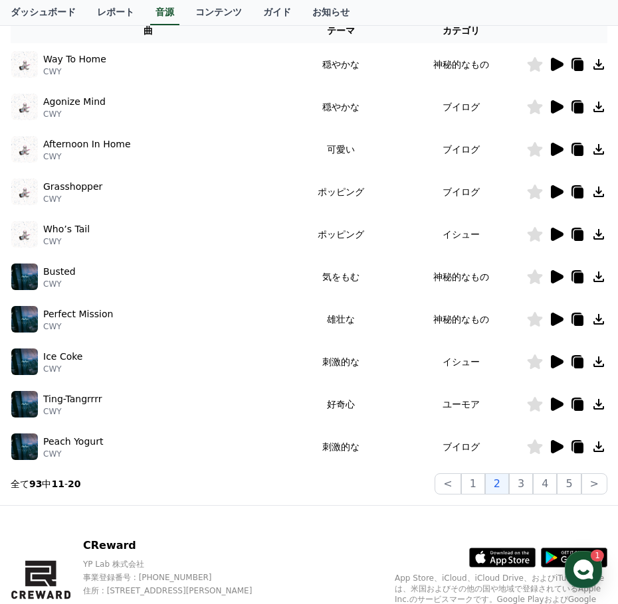
click at [554, 282] on icon at bounding box center [557, 276] width 13 height 13
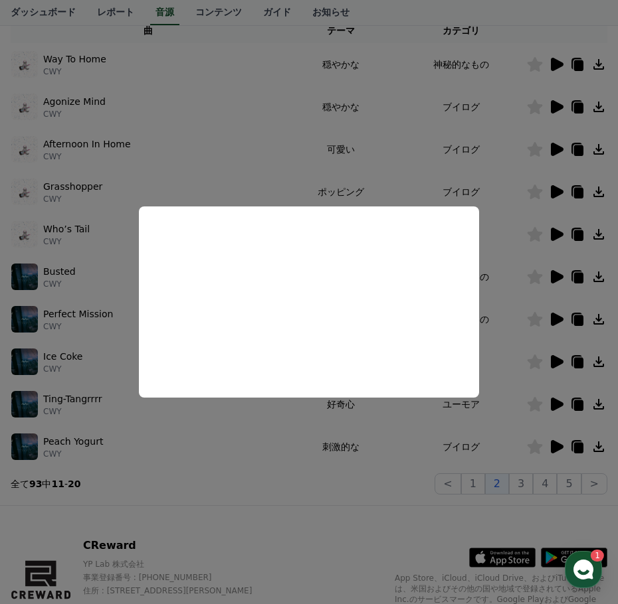
click at [516, 375] on button "close modal" at bounding box center [309, 302] width 618 height 604
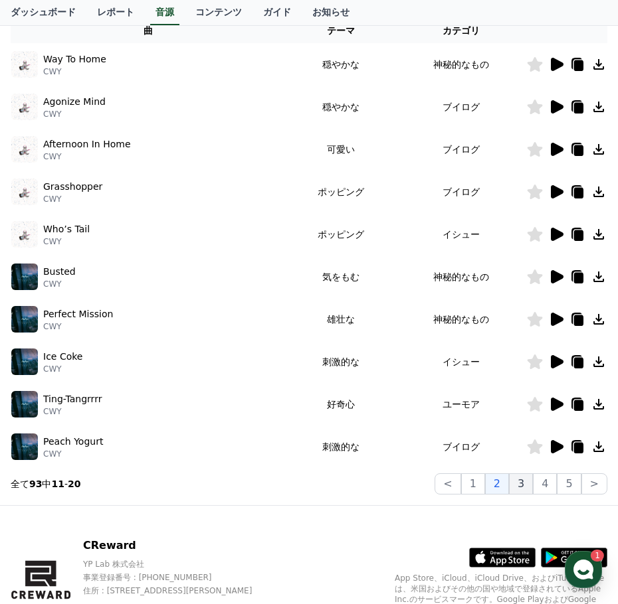
click at [524, 479] on button "3" at bounding box center [521, 483] width 24 height 21
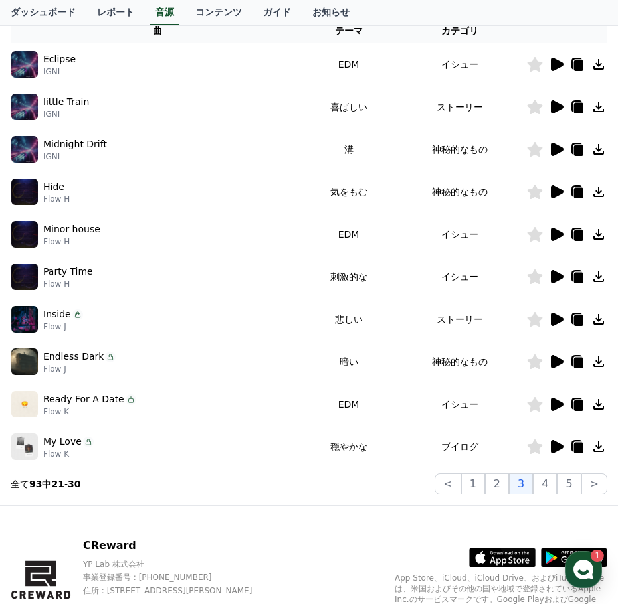
click at [557, 363] on icon at bounding box center [557, 361] width 13 height 13
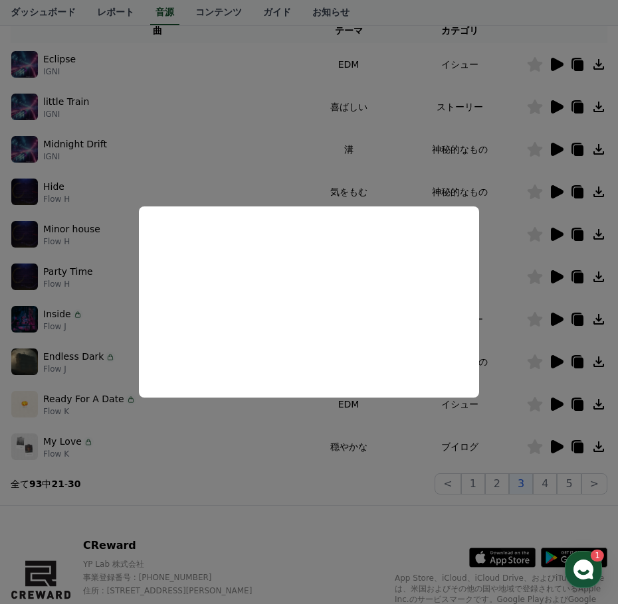
click at [226, 432] on button "close modal" at bounding box center [309, 302] width 618 height 604
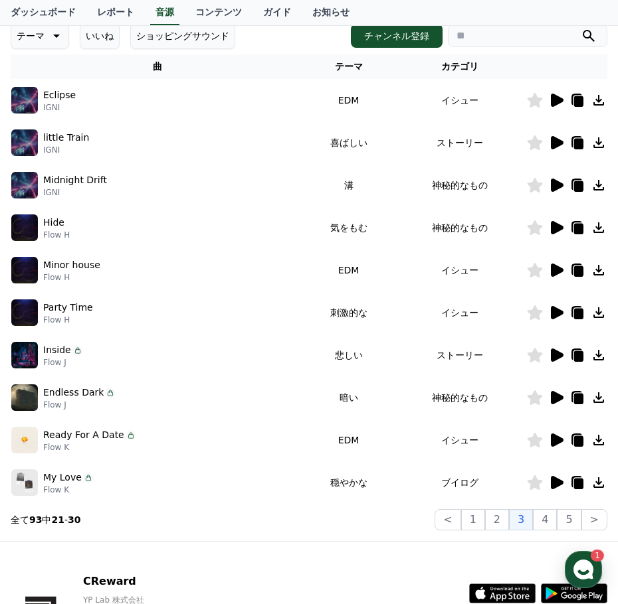
scroll to position [162, 0]
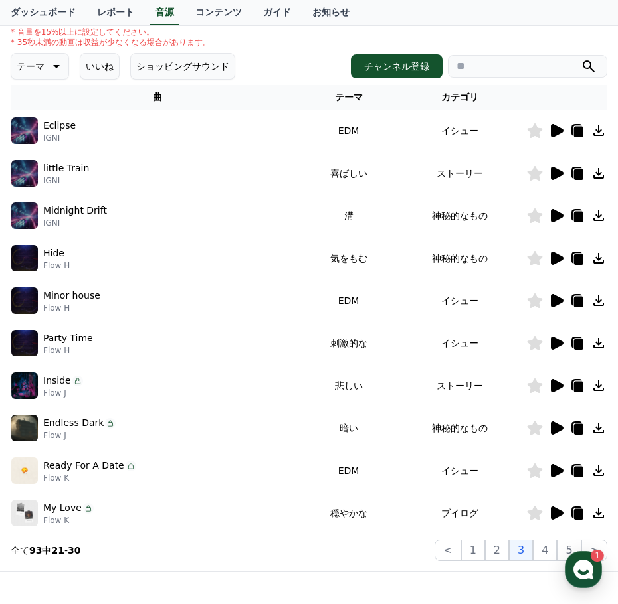
click at [553, 430] on icon at bounding box center [557, 428] width 13 height 13
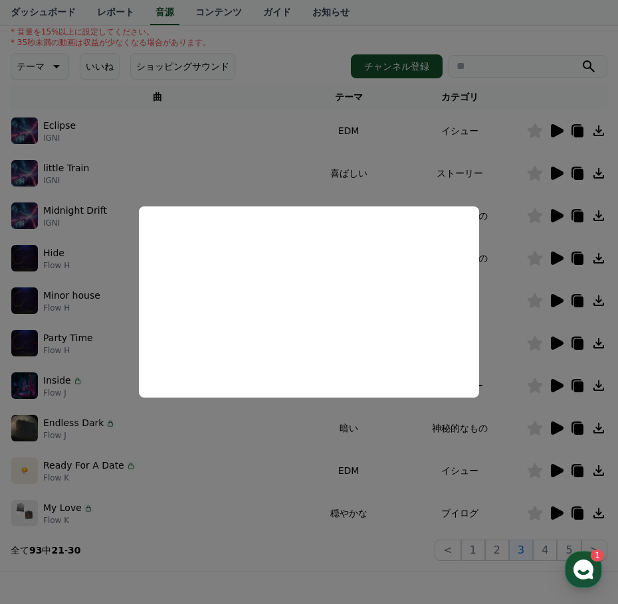
click at [588, 428] on button "close modal" at bounding box center [309, 302] width 618 height 604
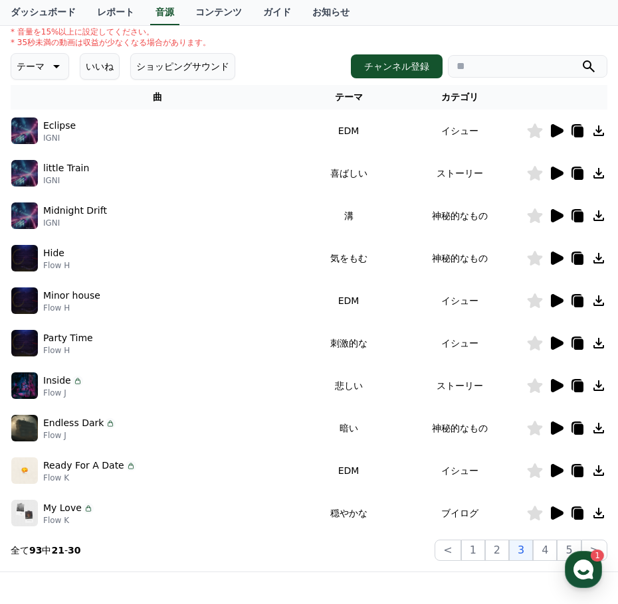
click at [578, 428] on icon at bounding box center [578, 429] width 9 height 11
click at [53, 66] on icon at bounding box center [56, 66] width 7 height 3
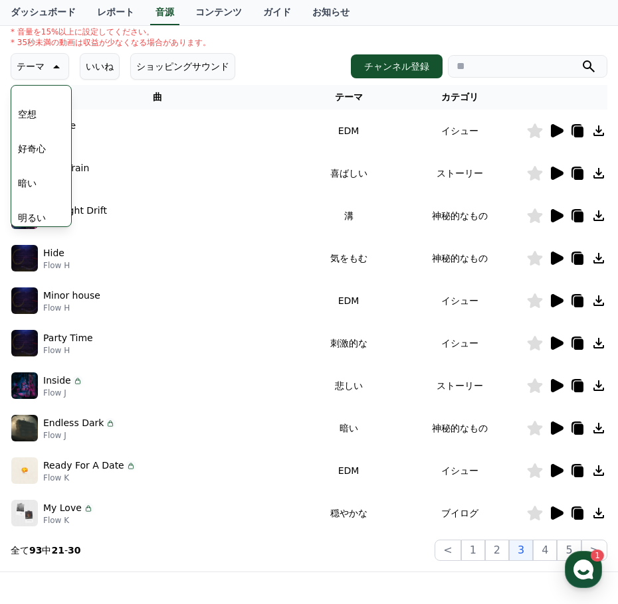
scroll to position [0, 0]
click at [31, 106] on button "全て" at bounding box center [27, 101] width 29 height 29
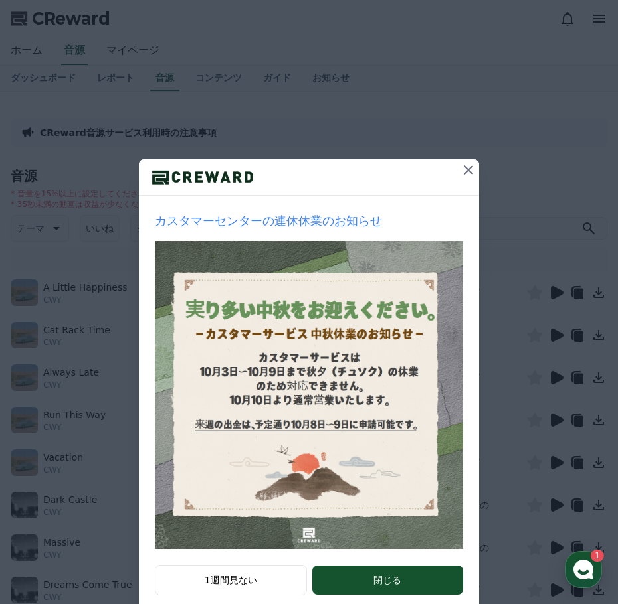
click at [458, 173] on button at bounding box center [468, 169] width 21 height 21
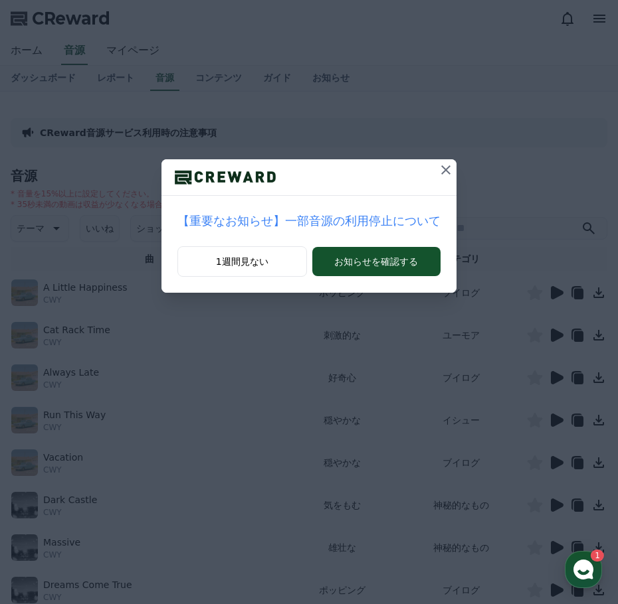
click at [459, 171] on div "【重要なお知らせ】一部音源の利用停止について 1週間見ない お知らせを確認する" at bounding box center [309, 157] width 618 height 314
click at [438, 168] on icon at bounding box center [446, 170] width 16 height 16
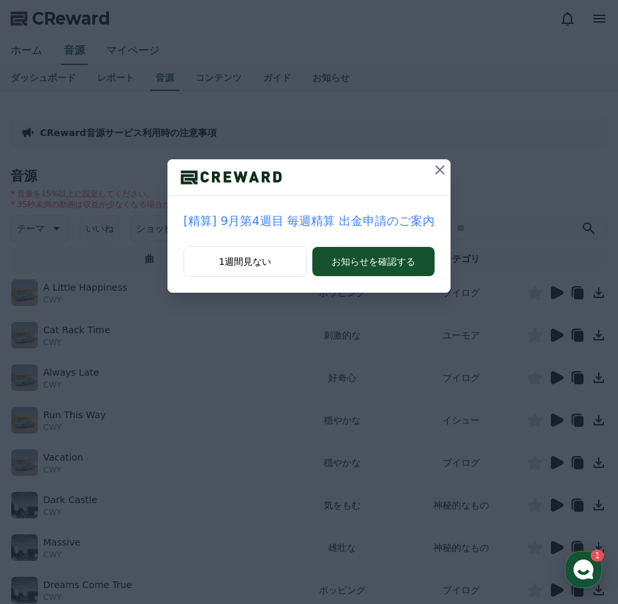
click at [434, 168] on icon at bounding box center [440, 170] width 16 height 16
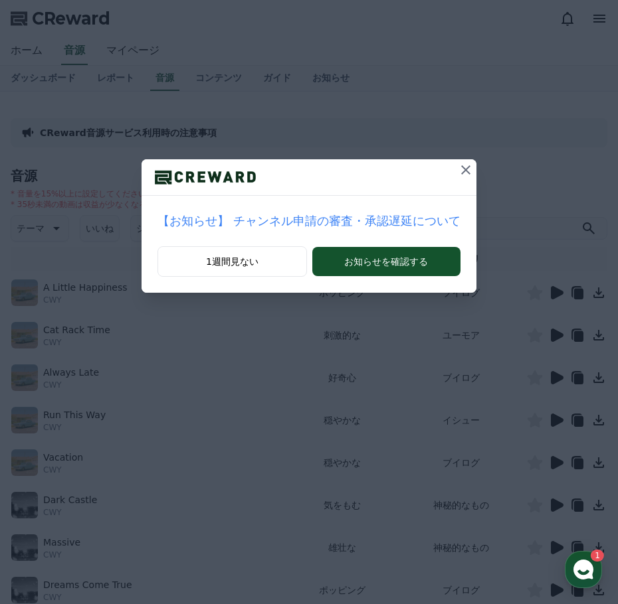
click at [458, 168] on icon at bounding box center [466, 170] width 16 height 16
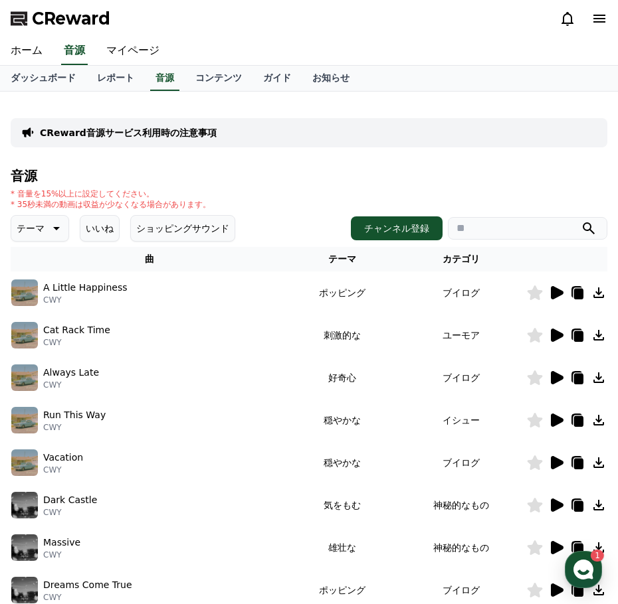
click at [35, 226] on p "テーマ" at bounding box center [31, 228] width 28 height 19
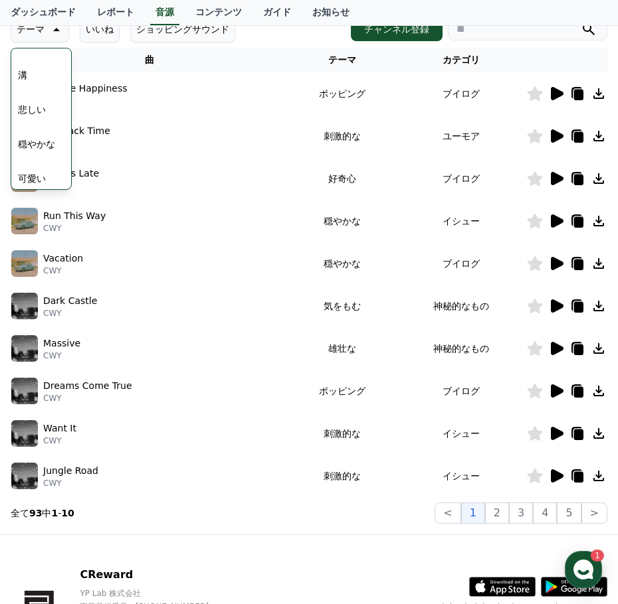
scroll to position [414, 0]
click at [34, 166] on button "穏やかな" at bounding box center [37, 167] width 48 height 29
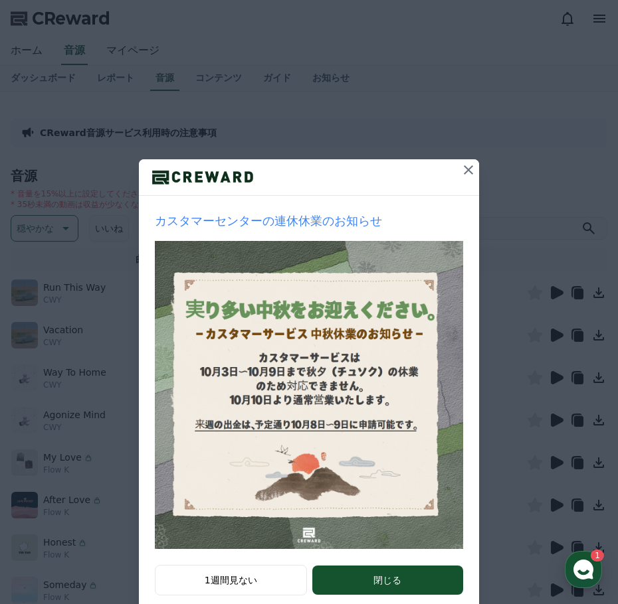
click at [473, 169] on button at bounding box center [468, 169] width 21 height 21
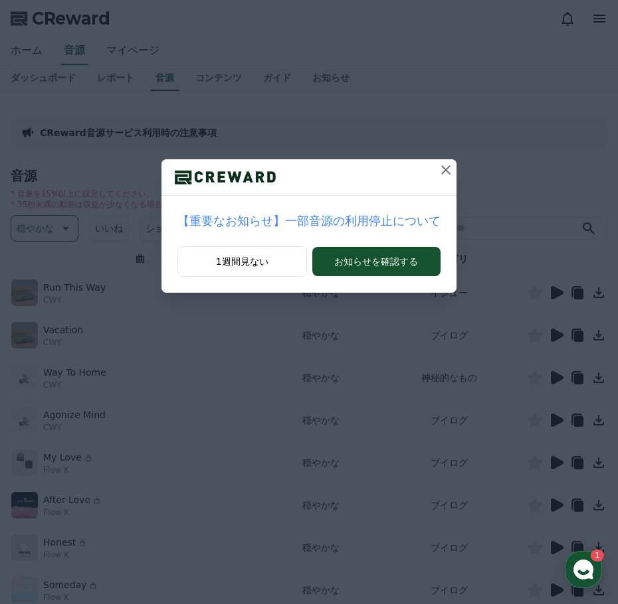
click at [441, 169] on icon at bounding box center [445, 169] width 9 height 9
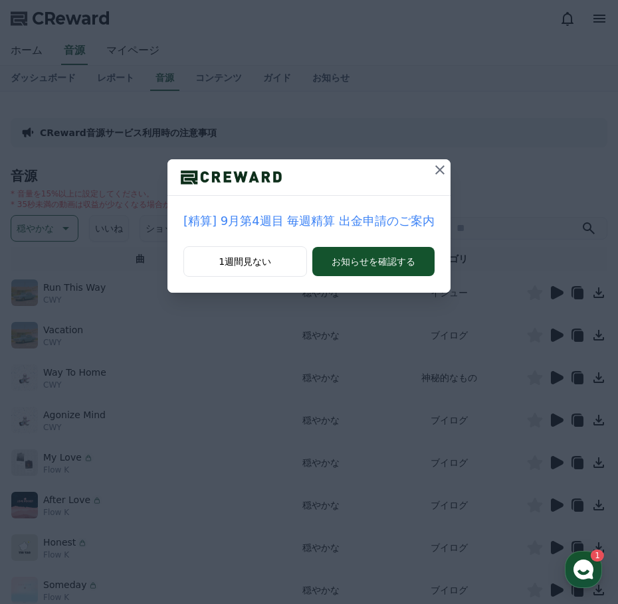
click at [435, 169] on icon at bounding box center [439, 169] width 9 height 9
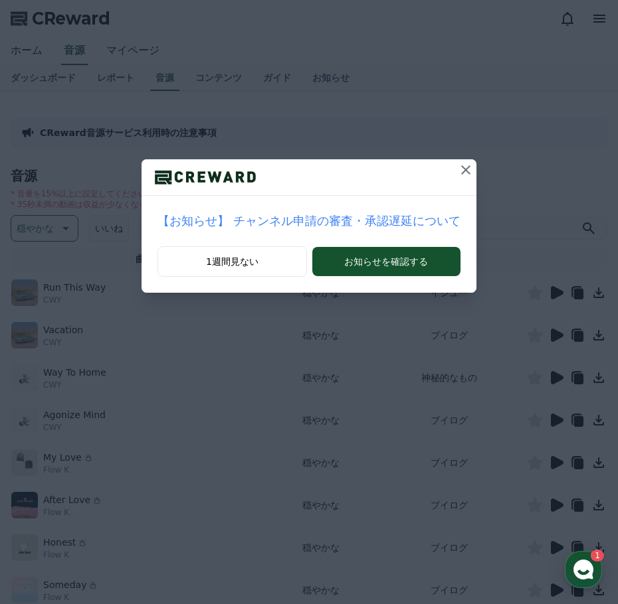
click at [458, 169] on icon at bounding box center [466, 170] width 16 height 16
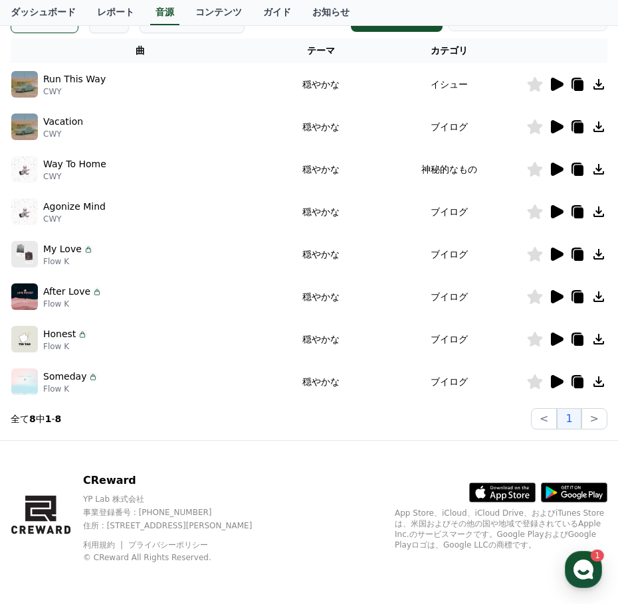
scroll to position [210, 0]
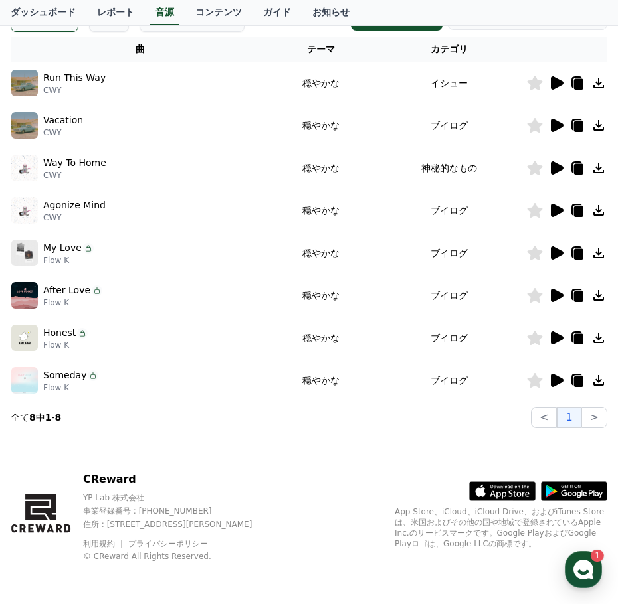
click at [560, 375] on icon at bounding box center [556, 381] width 16 height 16
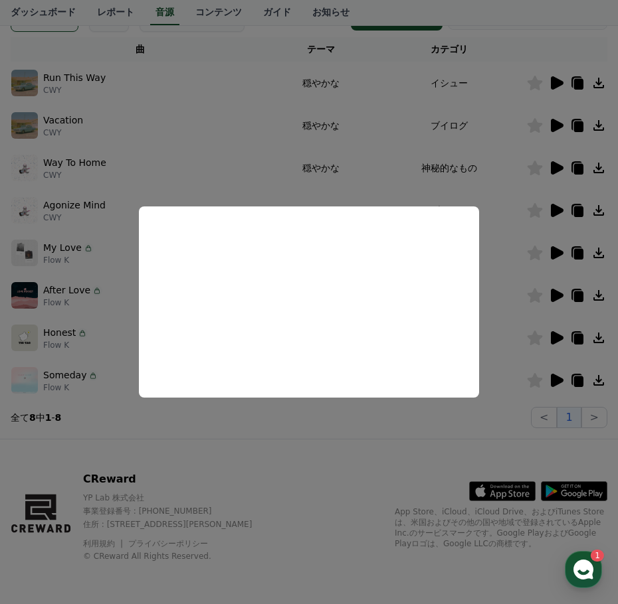
click at [359, 133] on button "close modal" at bounding box center [309, 302] width 618 height 604
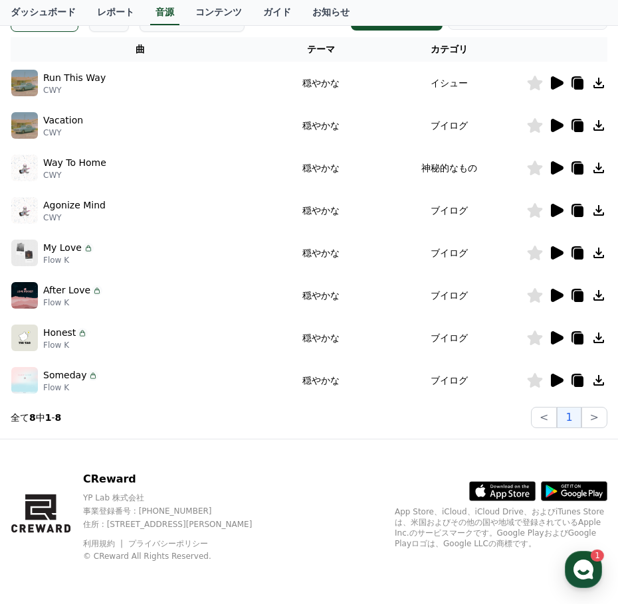
scroll to position [0, 0]
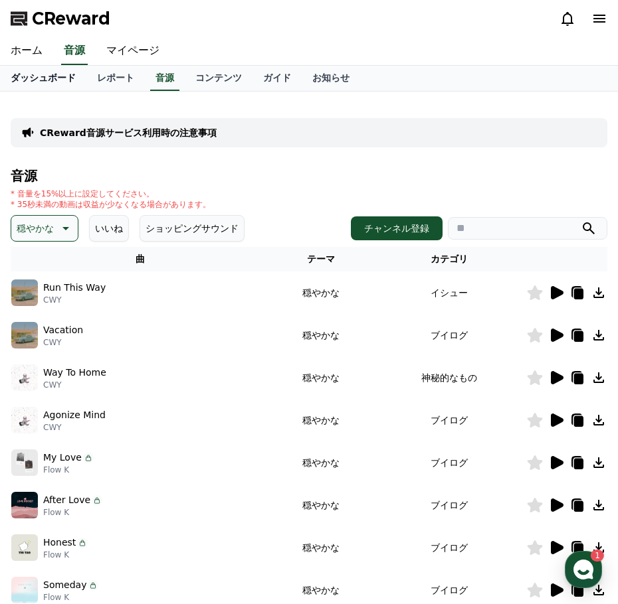
click at [38, 74] on link "ダッシュボード" at bounding box center [43, 78] width 86 height 25
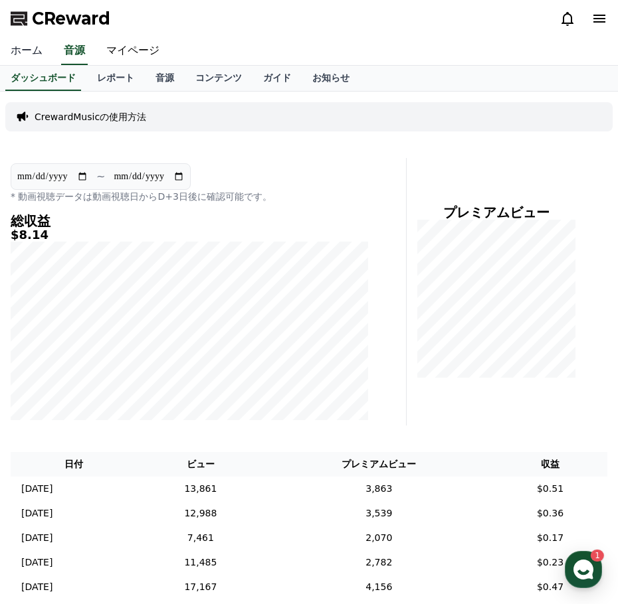
click at [25, 51] on link "ホーム" at bounding box center [26, 51] width 53 height 28
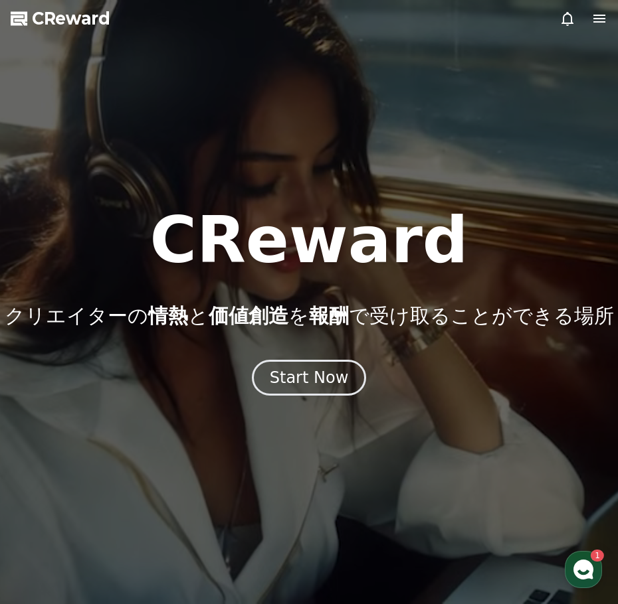
click at [590, 11] on div at bounding box center [583, 19] width 48 height 16
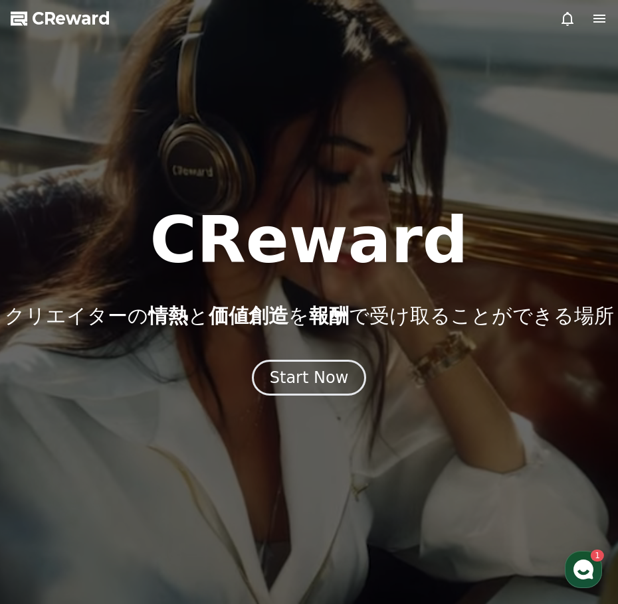
click at [593, 19] on icon at bounding box center [599, 19] width 12 height 8
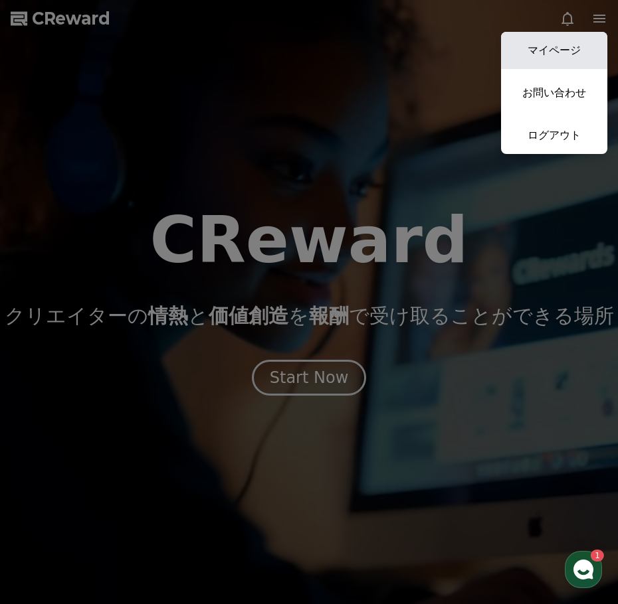
click at [557, 43] on link "マイページ" at bounding box center [554, 50] width 106 height 37
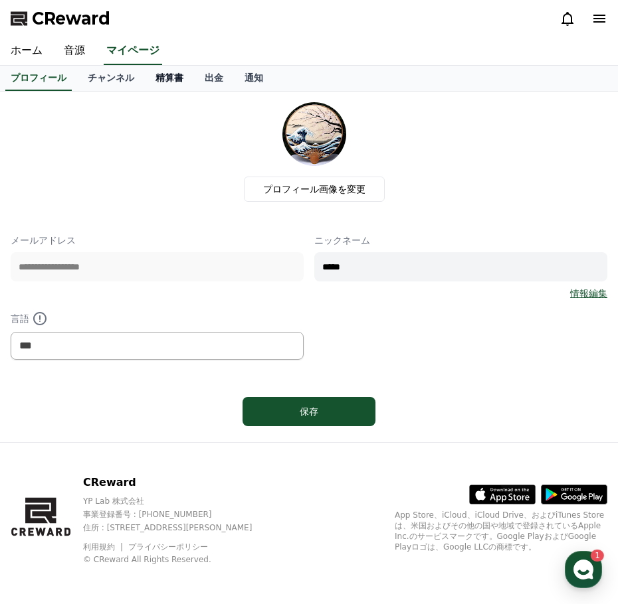
click at [145, 73] on link "精算書" at bounding box center [169, 78] width 49 height 25
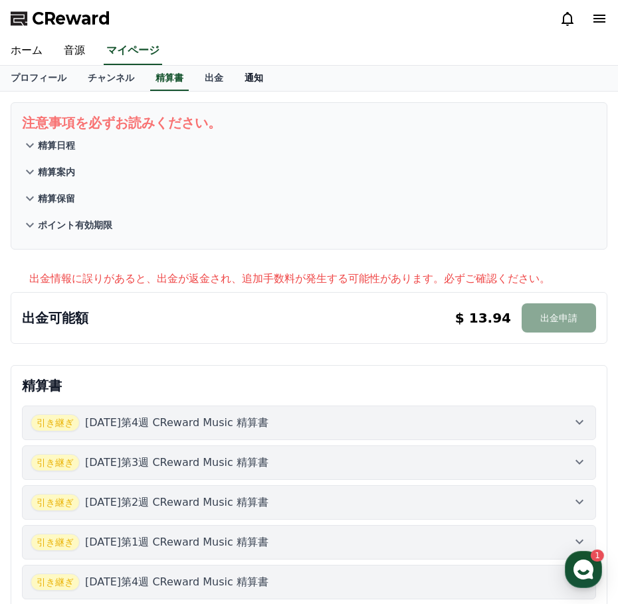
click at [234, 76] on link "通知" at bounding box center [254, 78] width 40 height 25
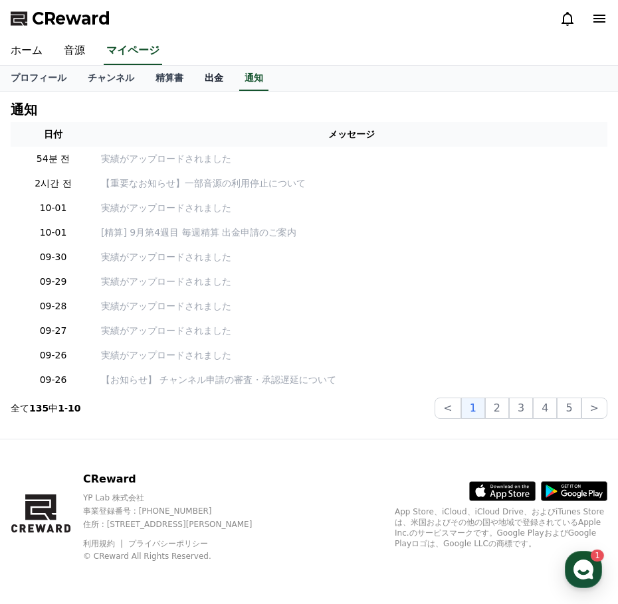
click at [194, 77] on link "出金" at bounding box center [214, 78] width 40 height 25
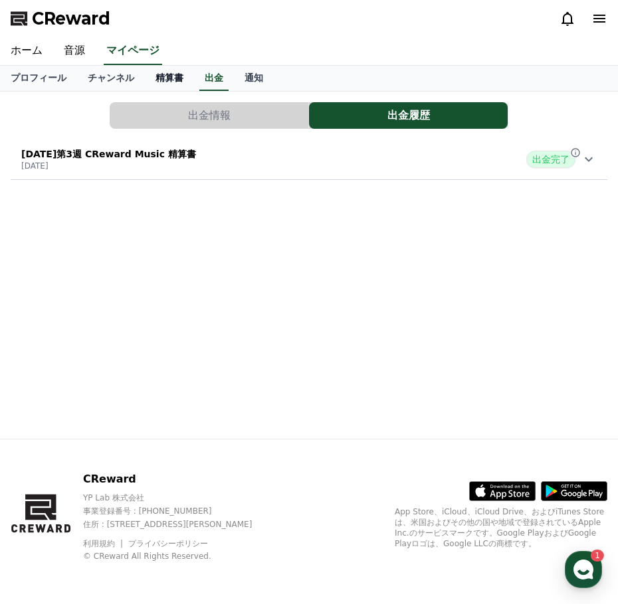
click at [145, 76] on link "精算書" at bounding box center [169, 78] width 49 height 25
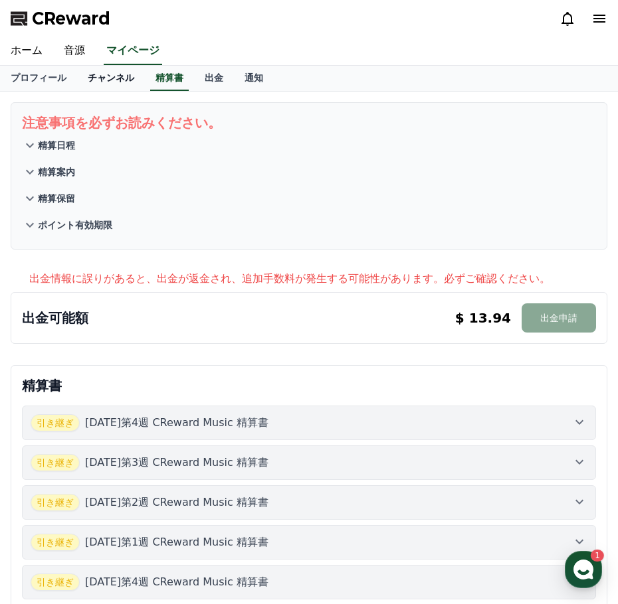
click at [90, 80] on link "チャンネル" at bounding box center [111, 78] width 68 height 25
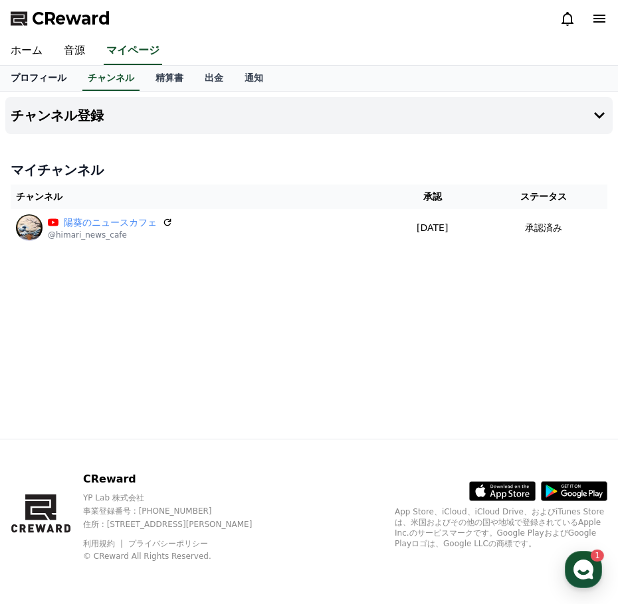
click at [52, 80] on link "プロフィール" at bounding box center [38, 78] width 77 height 25
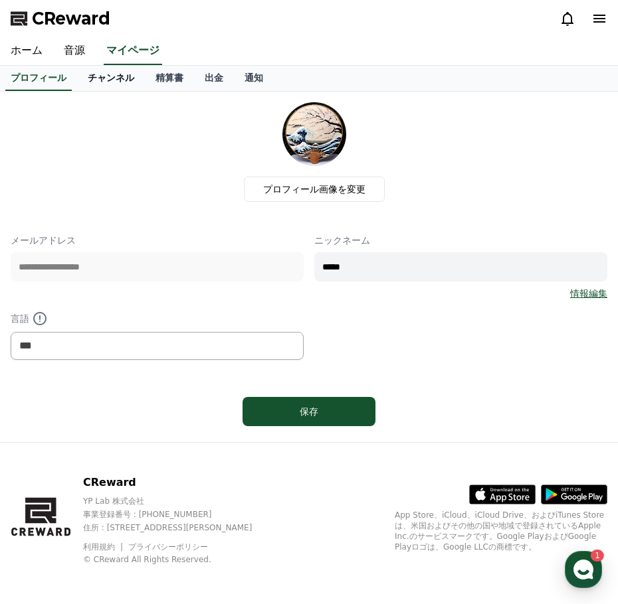
click at [91, 80] on link "チャンネル" at bounding box center [111, 78] width 68 height 25
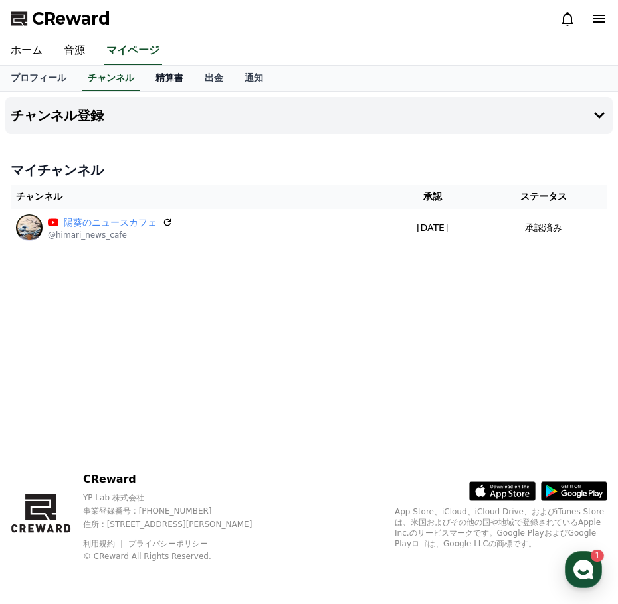
click at [145, 80] on link "精算書" at bounding box center [169, 78] width 49 height 25
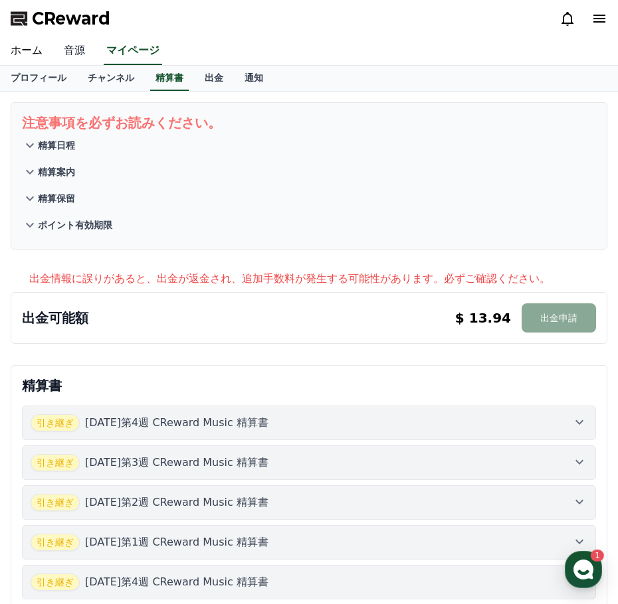
click at [69, 54] on link "音源" at bounding box center [74, 51] width 43 height 28
